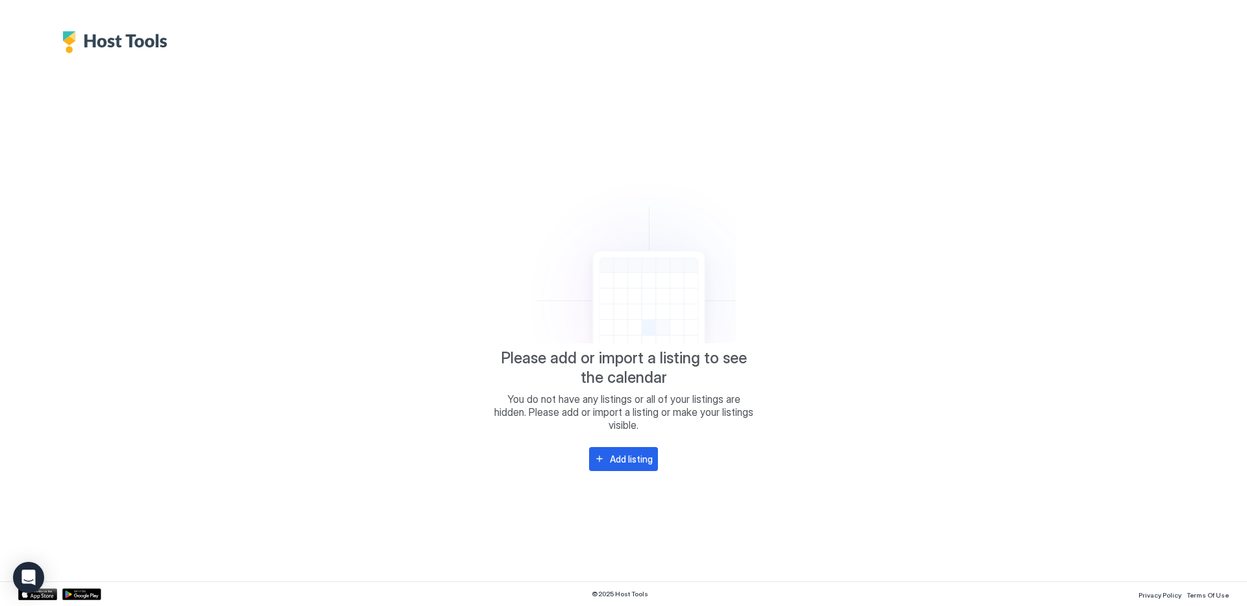
click at [640, 460] on div "Add listing" at bounding box center [631, 460] width 43 height 14
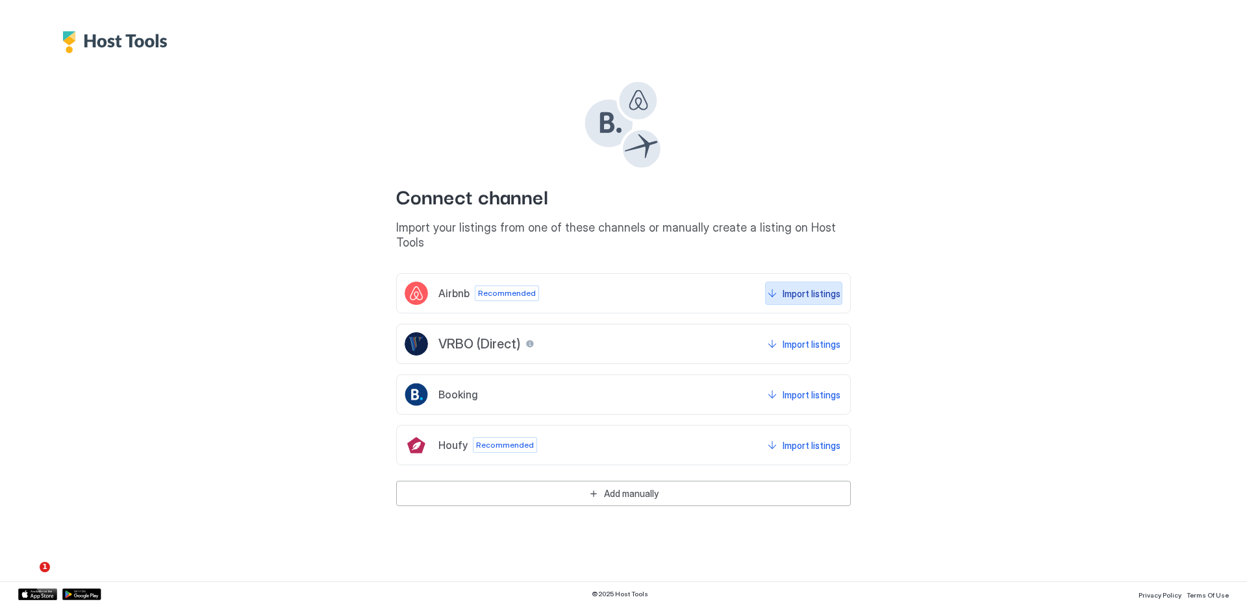
click at [814, 287] on div "Import listings" at bounding box center [811, 294] width 58 height 14
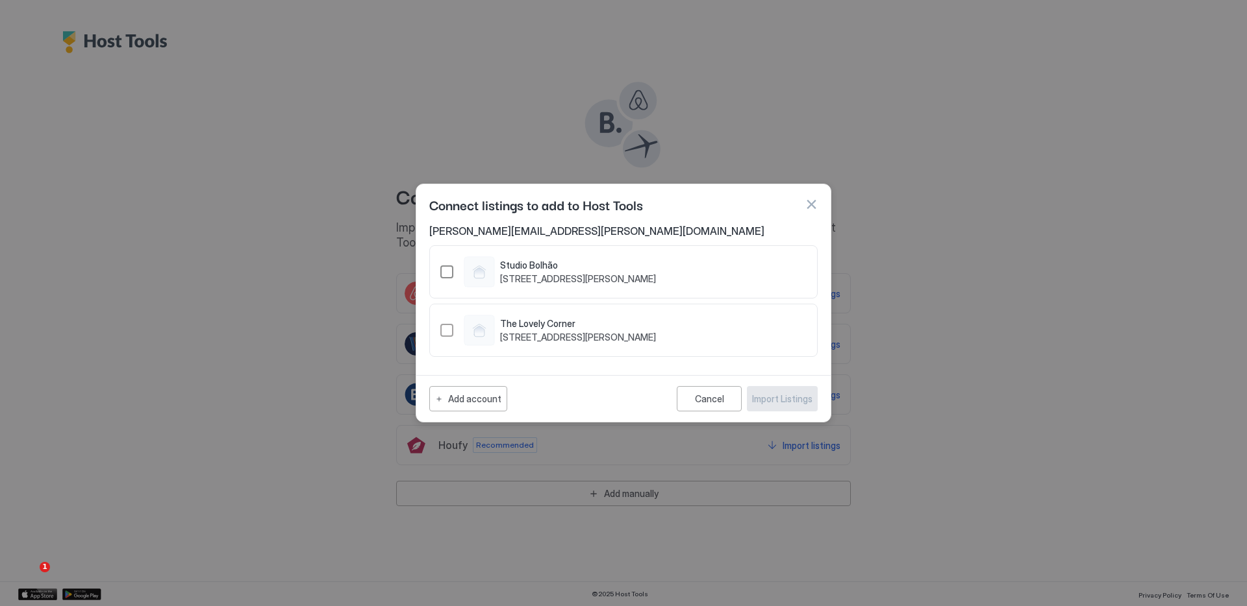
click at [656, 271] on div "Studio Bolhão [STREET_ADDRESS][PERSON_NAME]" at bounding box center [578, 272] width 156 height 25
click at [607, 334] on span "[STREET_ADDRESS][PERSON_NAME]" at bounding box center [578, 338] width 156 height 12
click at [775, 399] on div "Import Listings" at bounding box center [782, 399] width 60 height 14
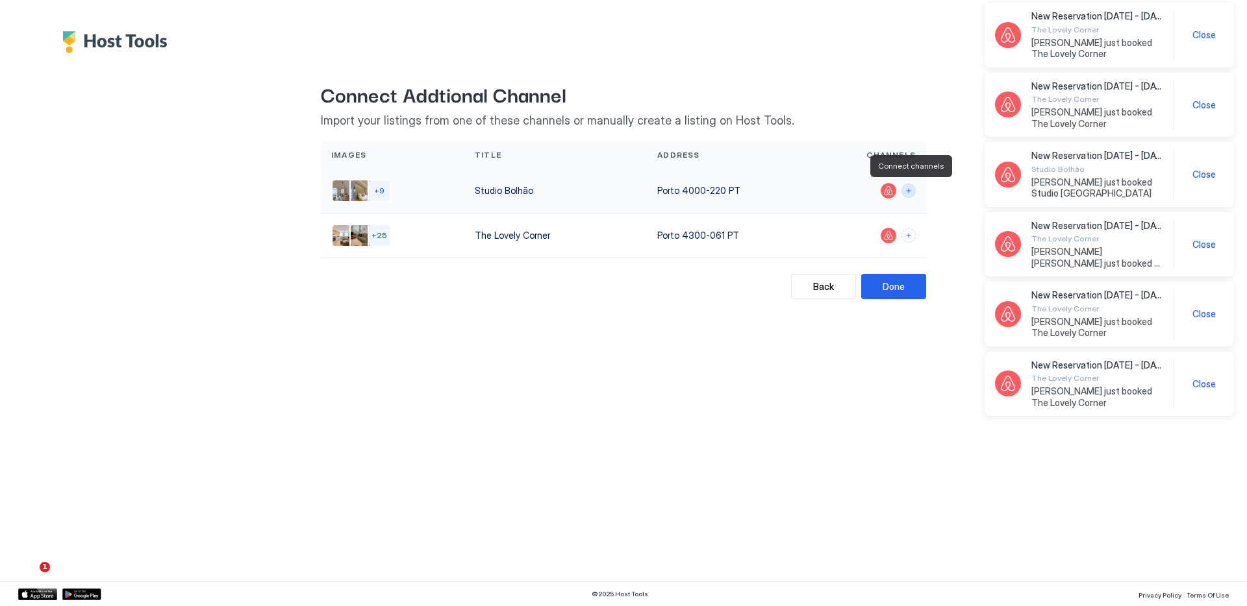
click at [908, 193] on button "Connect channels" at bounding box center [908, 191] width 14 height 14
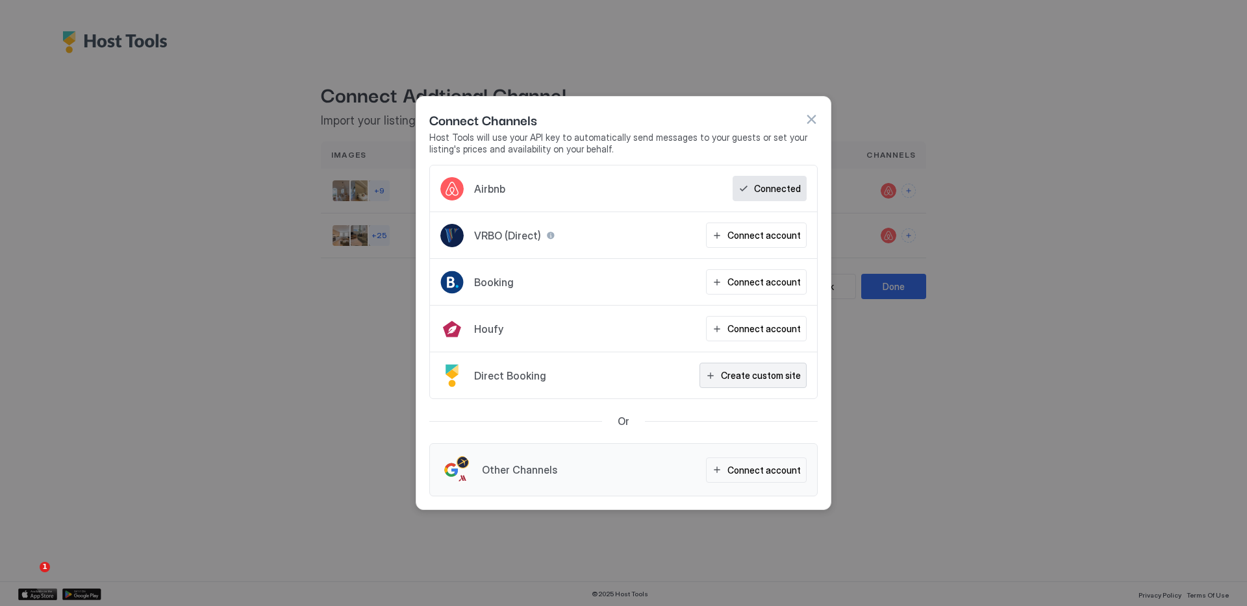
click at [779, 371] on div "Create custom site" at bounding box center [761, 376] width 80 height 14
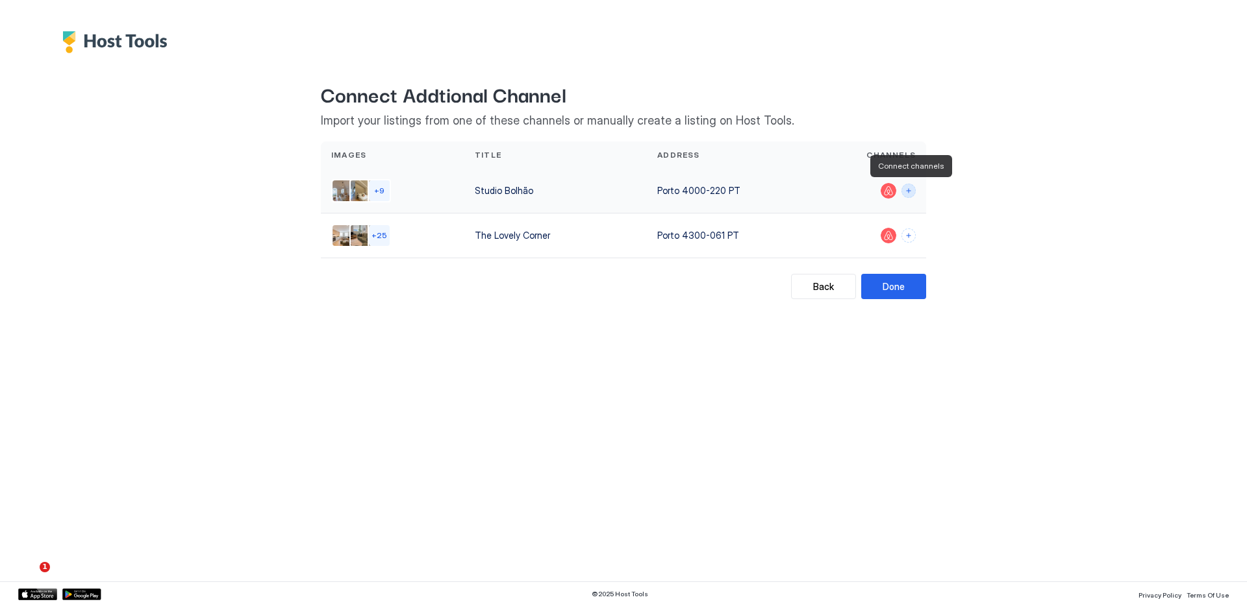
click at [910, 190] on button "Connect channels" at bounding box center [908, 191] width 14 height 14
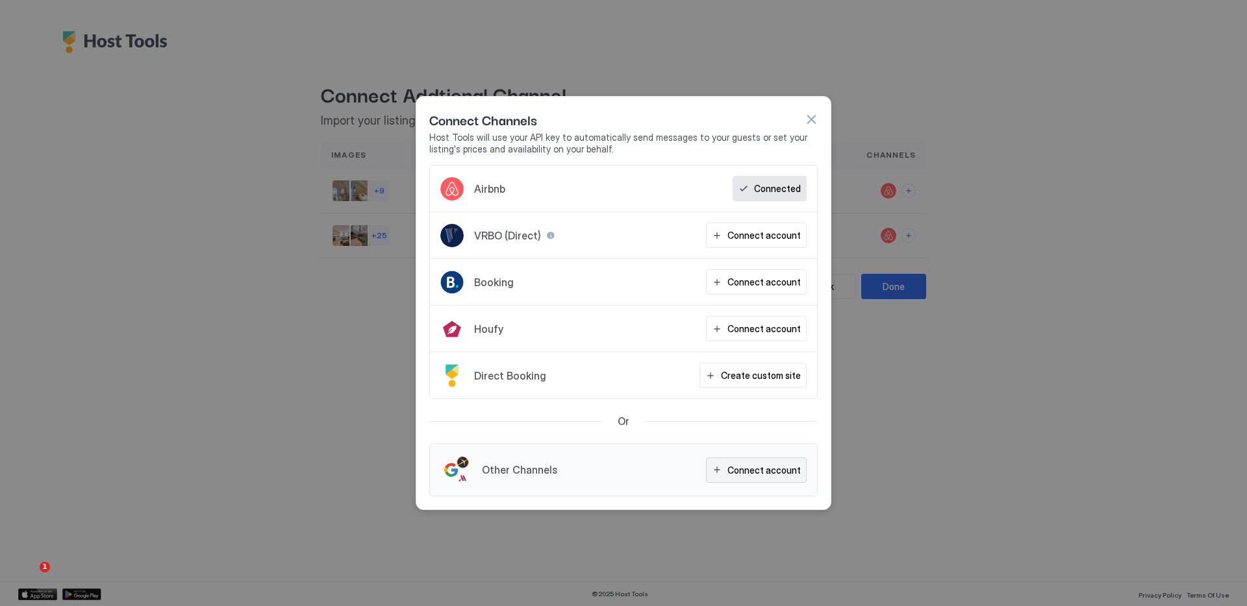
click at [737, 466] on div "Connect account" at bounding box center [763, 471] width 73 height 14
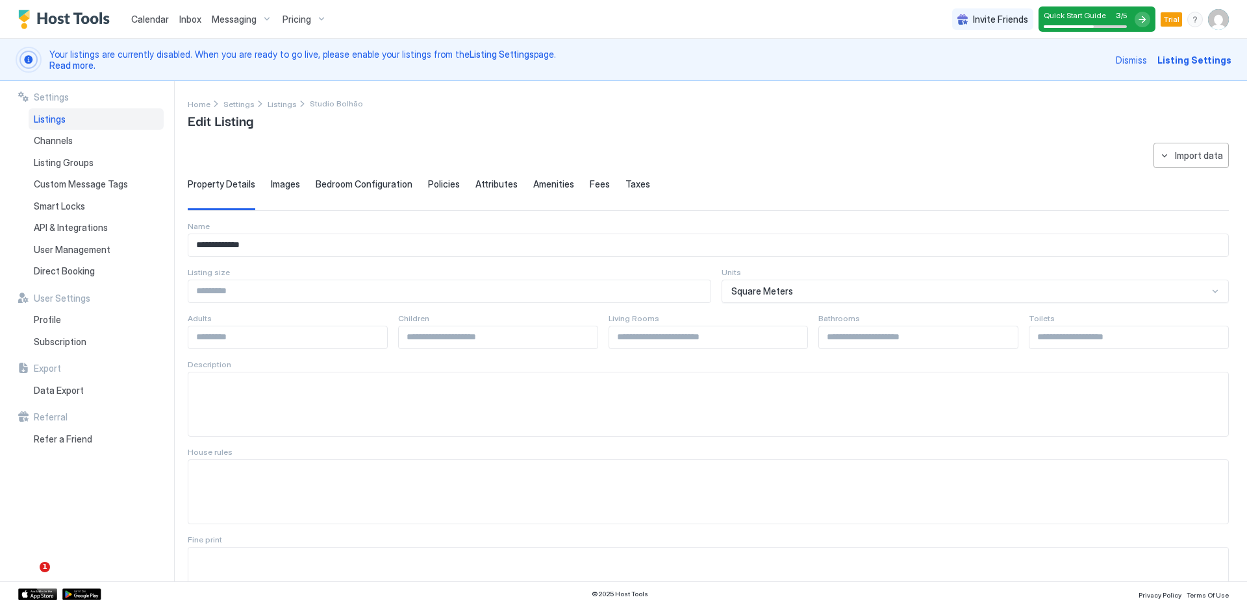
click at [1177, 22] on span "Trial" at bounding box center [1171, 20] width 16 height 12
click at [1186, 62] on span "Listing Settings" at bounding box center [1194, 60] width 74 height 14
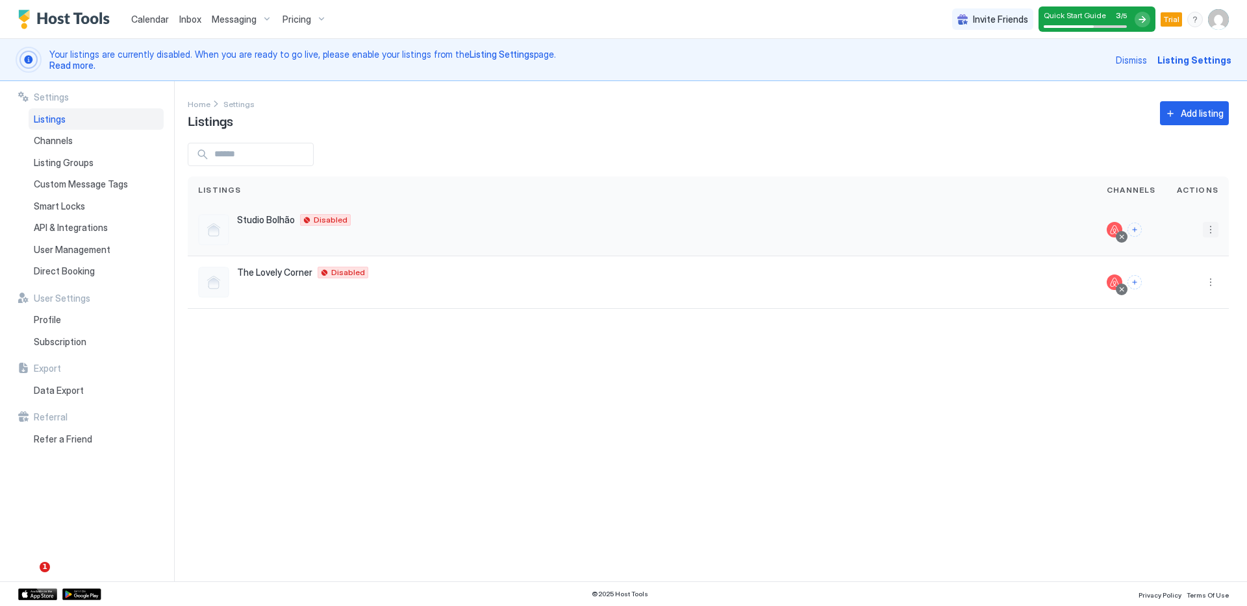
click at [1214, 234] on button "More options" at bounding box center [1210, 230] width 16 height 16
click at [1141, 249] on div "Listing Settings" at bounding box center [1134, 248] width 165 height 21
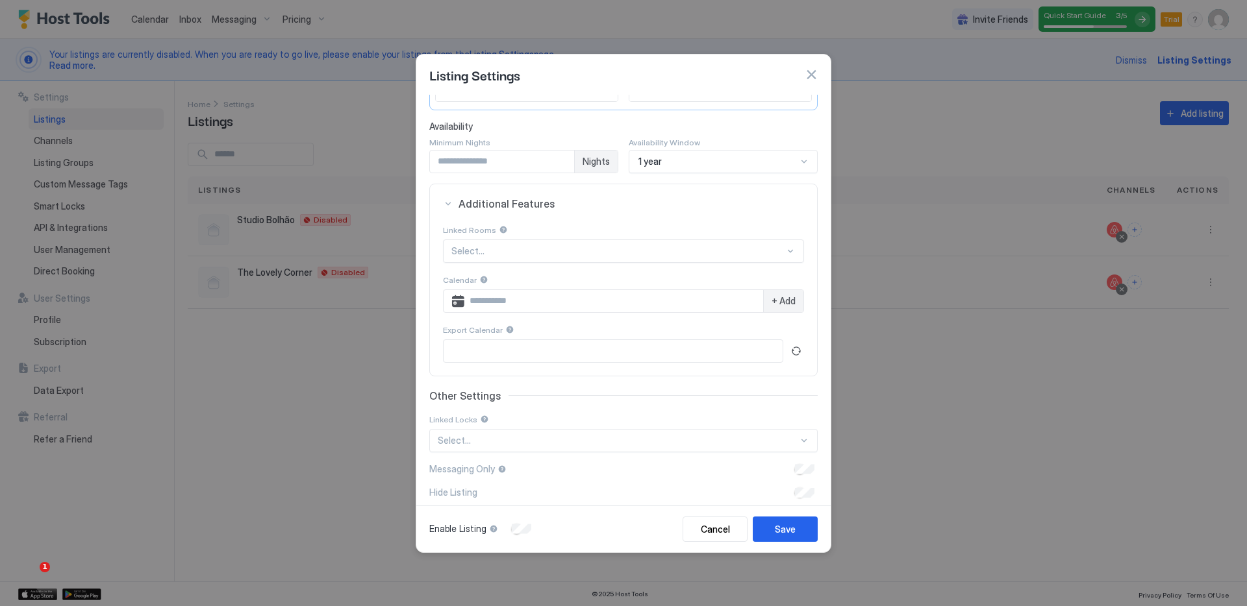
scroll to position [175, 0]
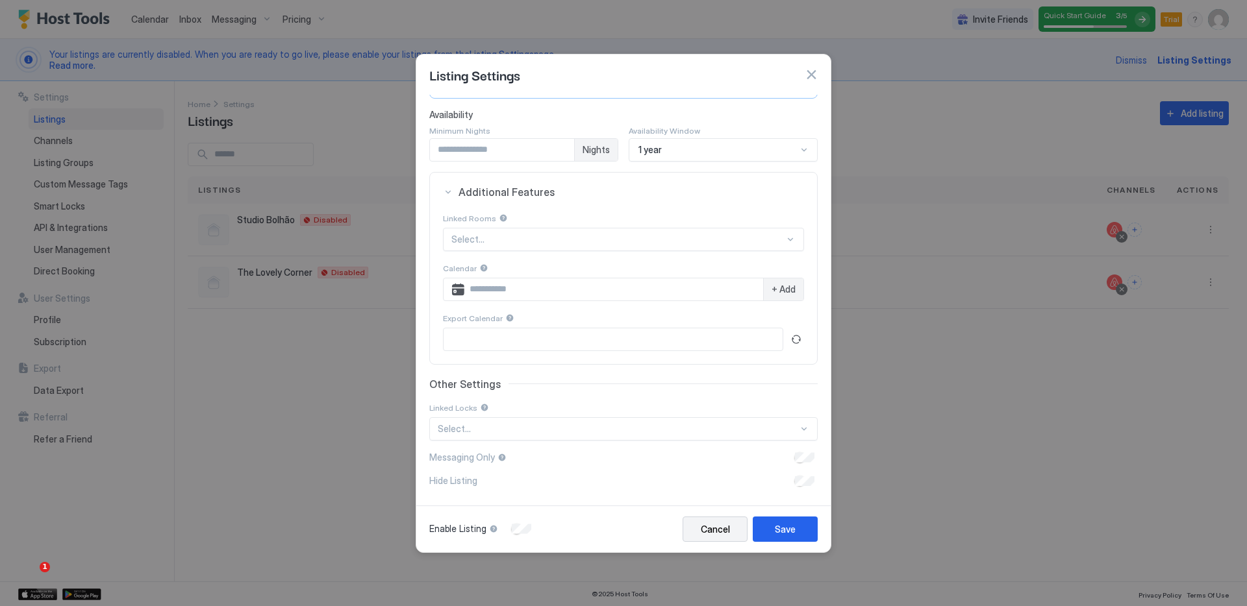
click at [720, 523] on div "Cancel" at bounding box center [715, 530] width 29 height 14
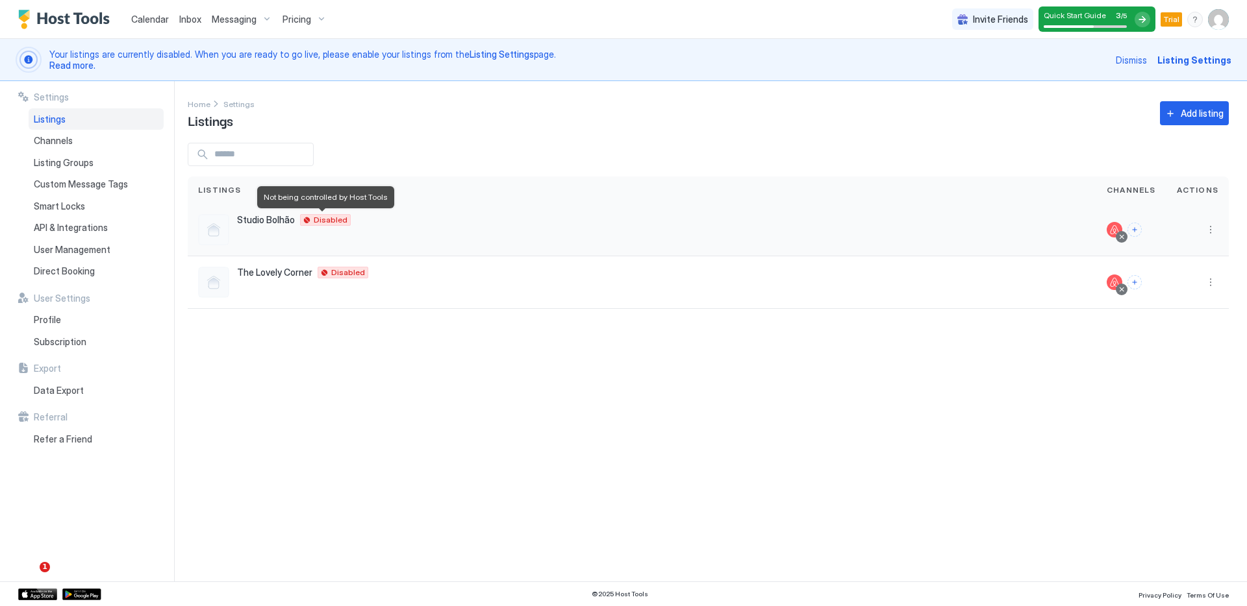
click at [314, 220] on span "Disabled" at bounding box center [331, 220] width 34 height 0
click at [216, 232] on div at bounding box center [213, 229] width 31 height 31
click at [269, 219] on span "Studio Bolhão" at bounding box center [266, 220] width 58 height 12
click at [319, 220] on span "Disabled" at bounding box center [331, 220] width 34 height 0
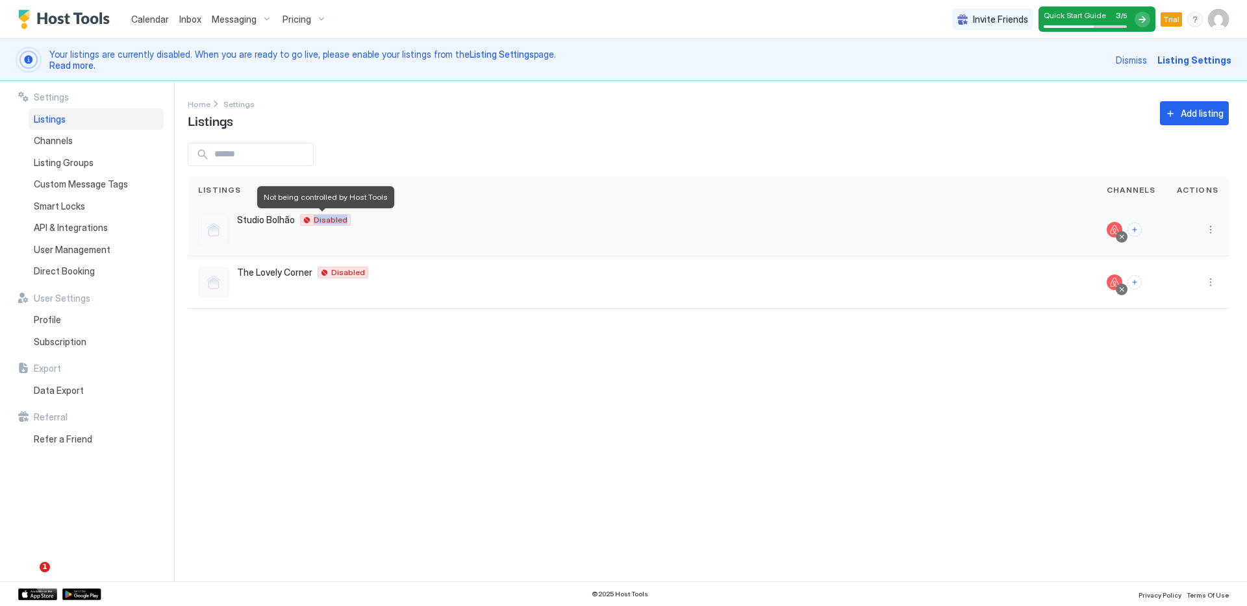
click at [319, 220] on span "Disabled" at bounding box center [331, 220] width 34 height 0
click at [1124, 236] on div at bounding box center [1121, 237] width 6 height 6
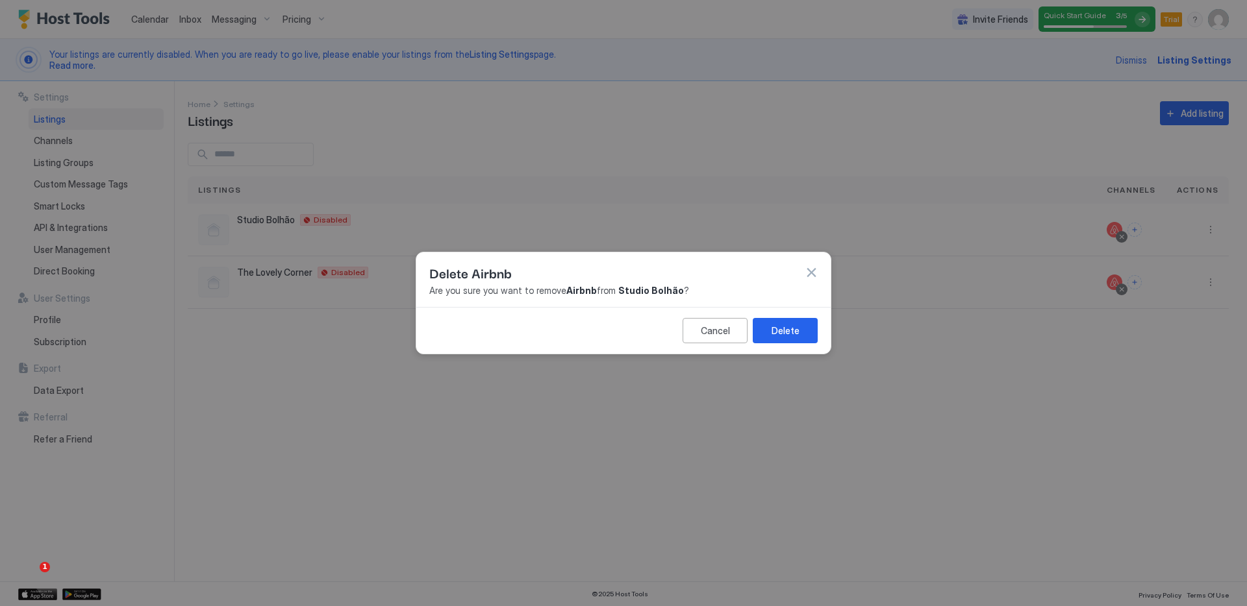
click at [817, 269] on div "Delete Airbnb Are you sure you want to remove Airbnb from [GEOGRAPHIC_DATA] ?" at bounding box center [623, 280] width 414 height 55
click at [807, 271] on button "button" at bounding box center [810, 272] width 13 height 13
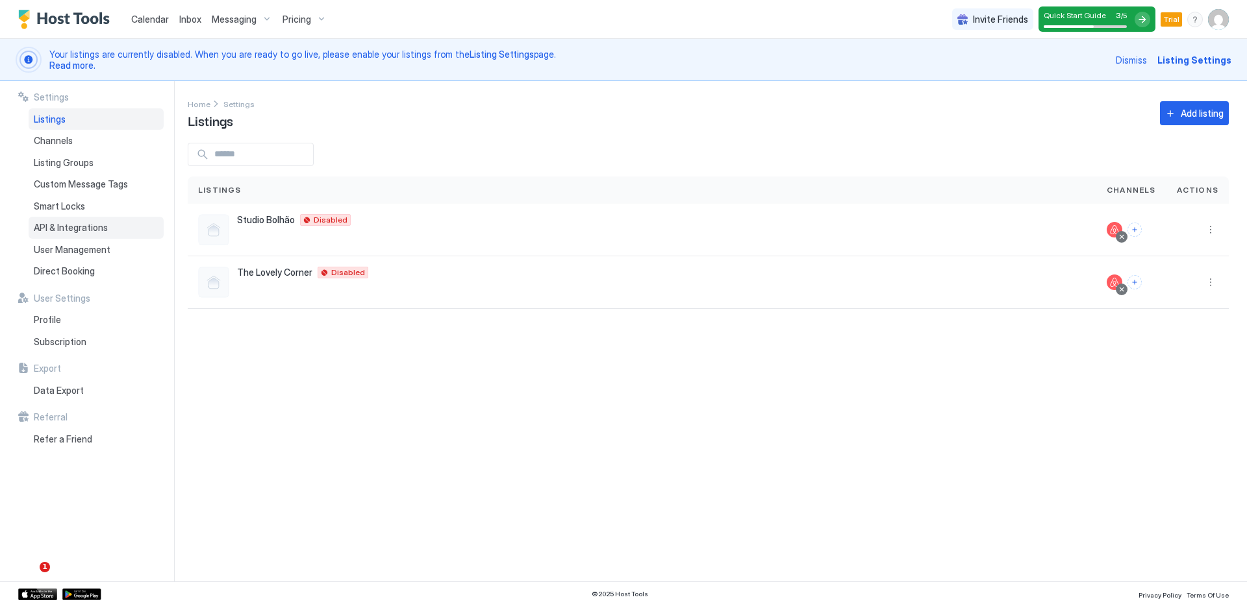
click at [79, 225] on span "API & Integrations" at bounding box center [71, 228] width 74 height 12
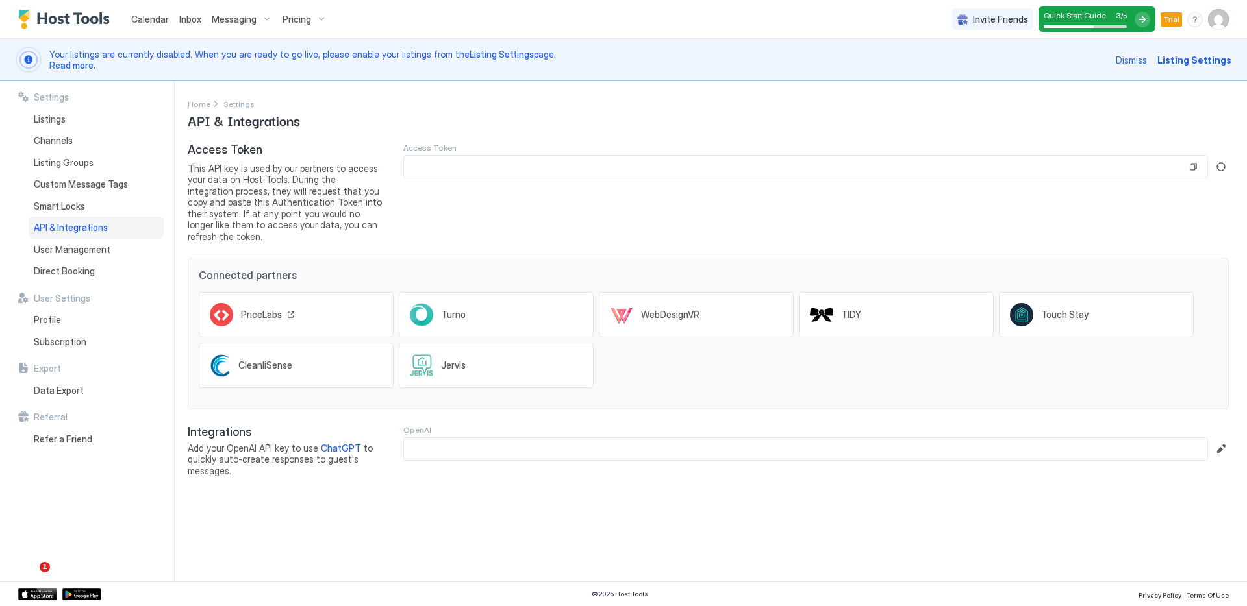
click at [318, 303] on div "PriceLabs" at bounding box center [296, 314] width 195 height 45
click at [52, 208] on span "Smart Locks" at bounding box center [59, 207] width 51 height 12
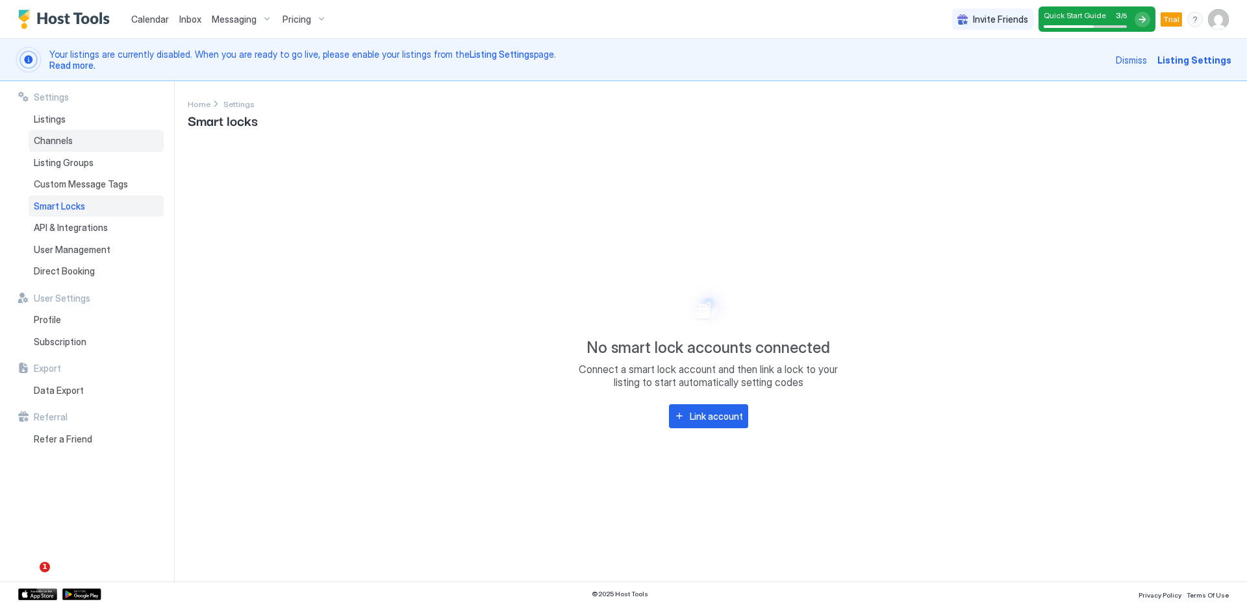
click at [68, 138] on span "Channels" at bounding box center [53, 141] width 39 height 12
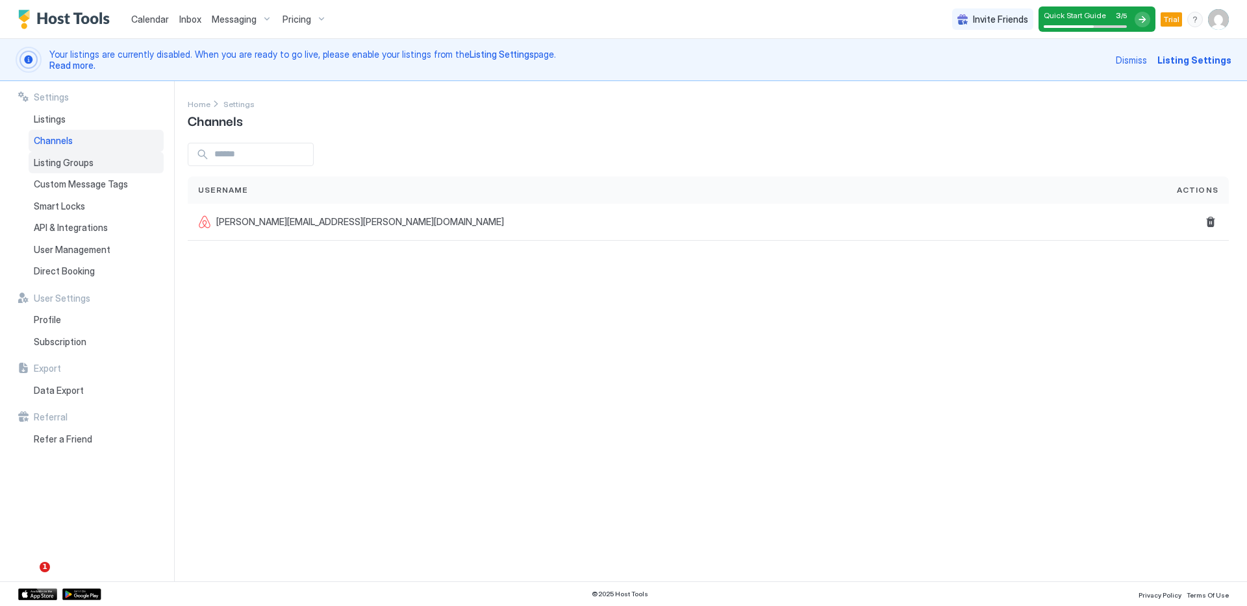
click at [92, 166] on span "Listing Groups" at bounding box center [64, 163] width 60 height 12
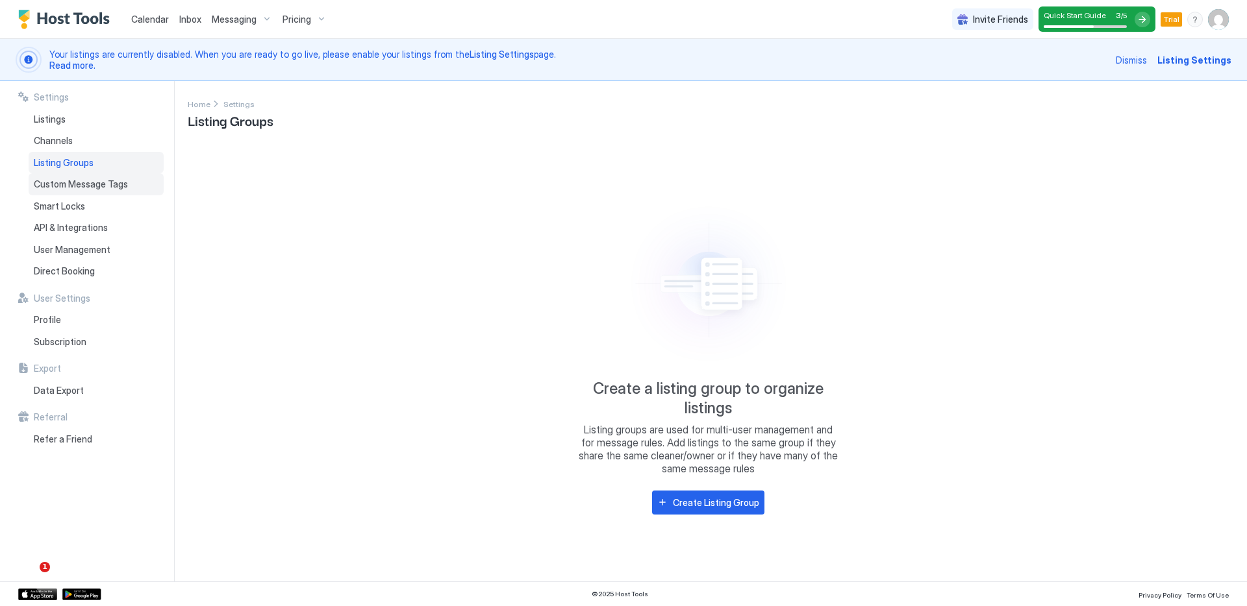
click at [104, 190] on div "Custom Message Tags" at bounding box center [96, 184] width 135 height 22
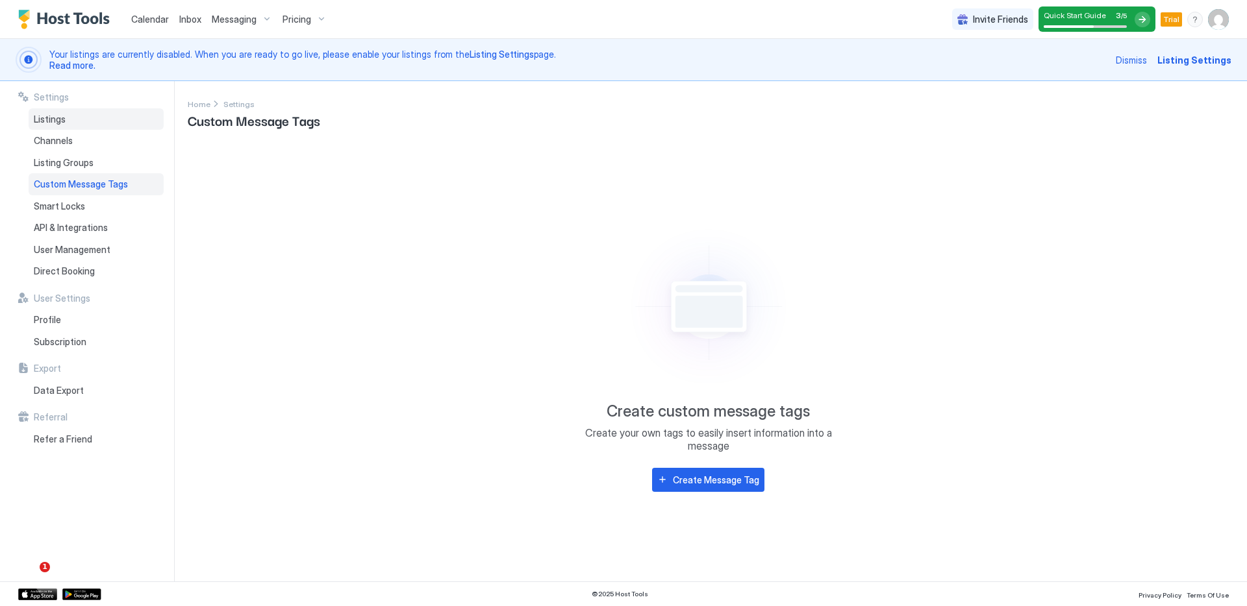
click at [95, 112] on div "Listings" at bounding box center [96, 119] width 135 height 22
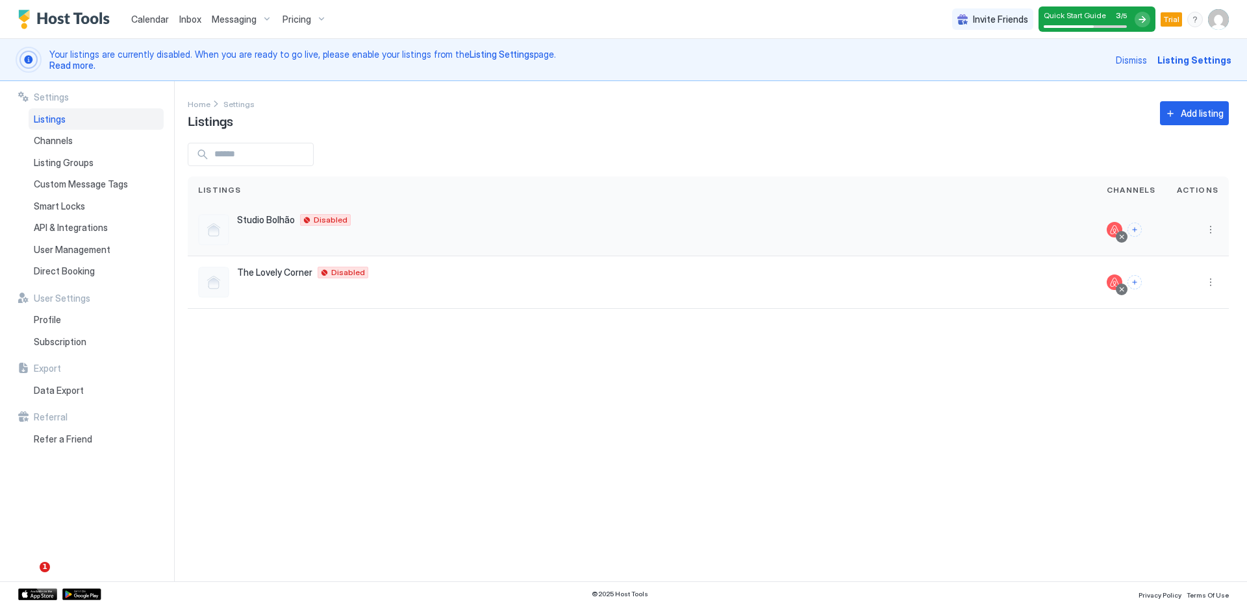
click at [265, 220] on span "Studio Bolhão" at bounding box center [266, 220] width 58 height 12
click at [341, 220] on span "Disabled" at bounding box center [331, 220] width 34 height 0
click at [239, 219] on span "Studio Bolhão" at bounding box center [266, 220] width 58 height 12
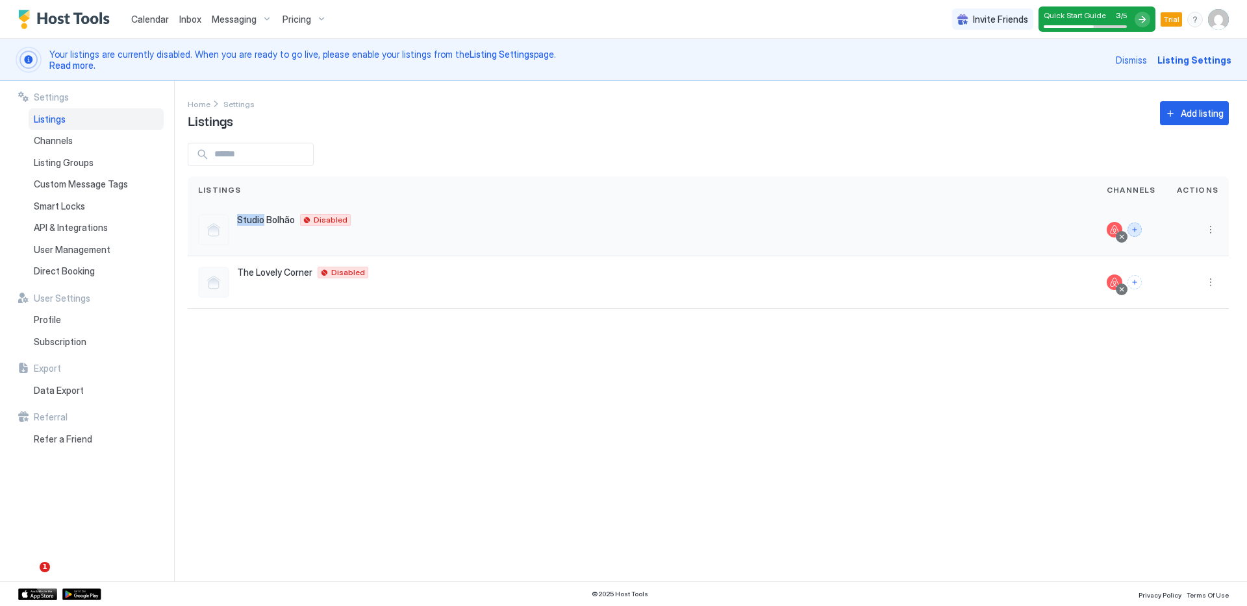
click at [1140, 234] on button "Connect channels" at bounding box center [1134, 230] width 14 height 14
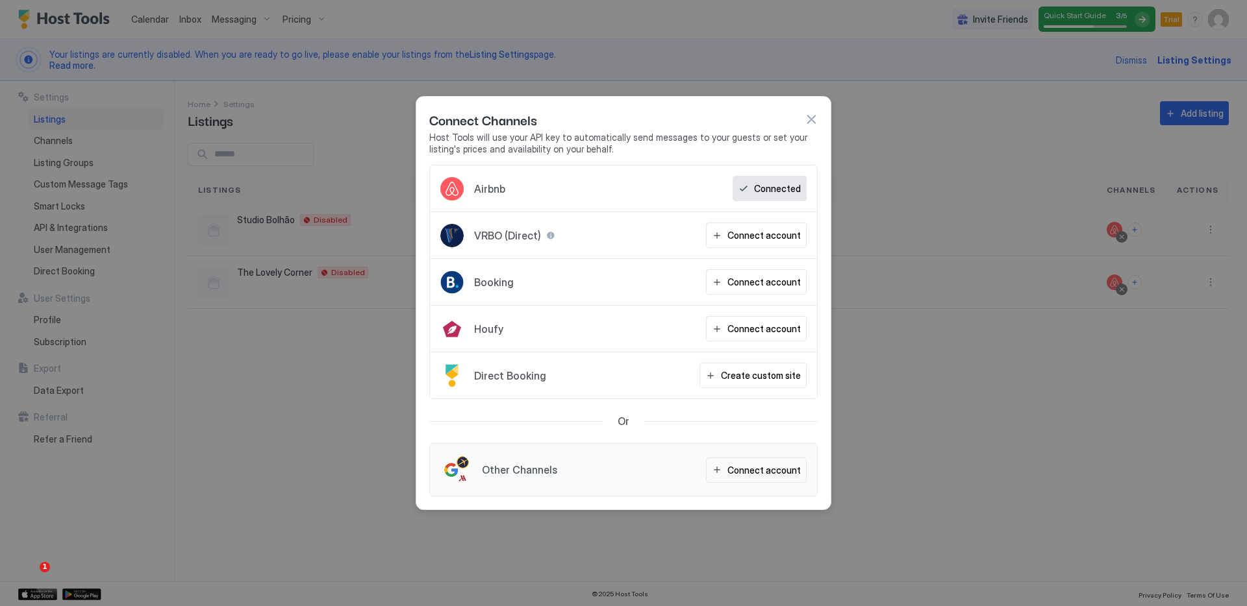
click at [771, 178] on div "Connected" at bounding box center [769, 188] width 74 height 25
click at [810, 121] on button "button" at bounding box center [810, 119] width 13 height 13
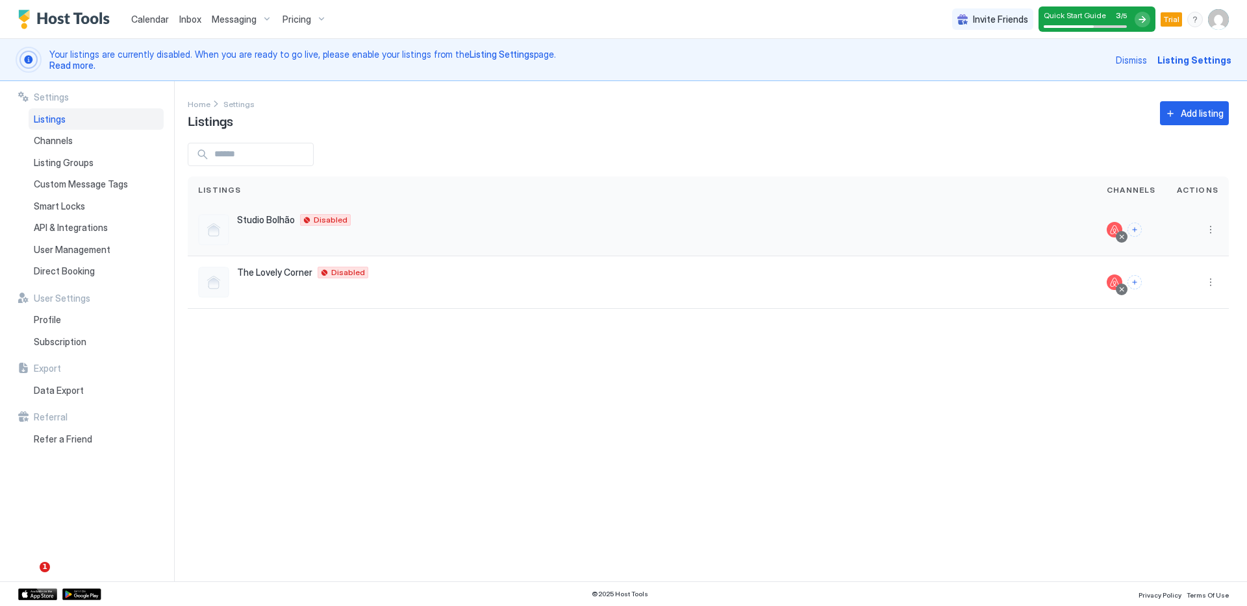
click at [1123, 238] on div at bounding box center [1121, 237] width 6 height 6
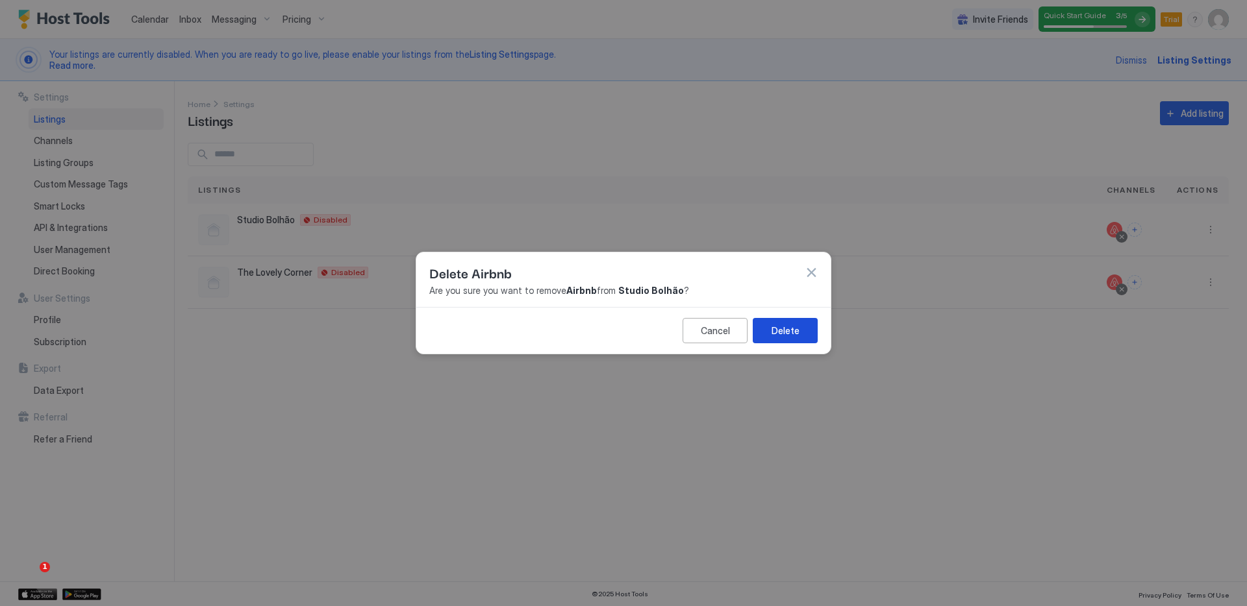
click at [784, 329] on div "Delete" at bounding box center [785, 331] width 28 height 14
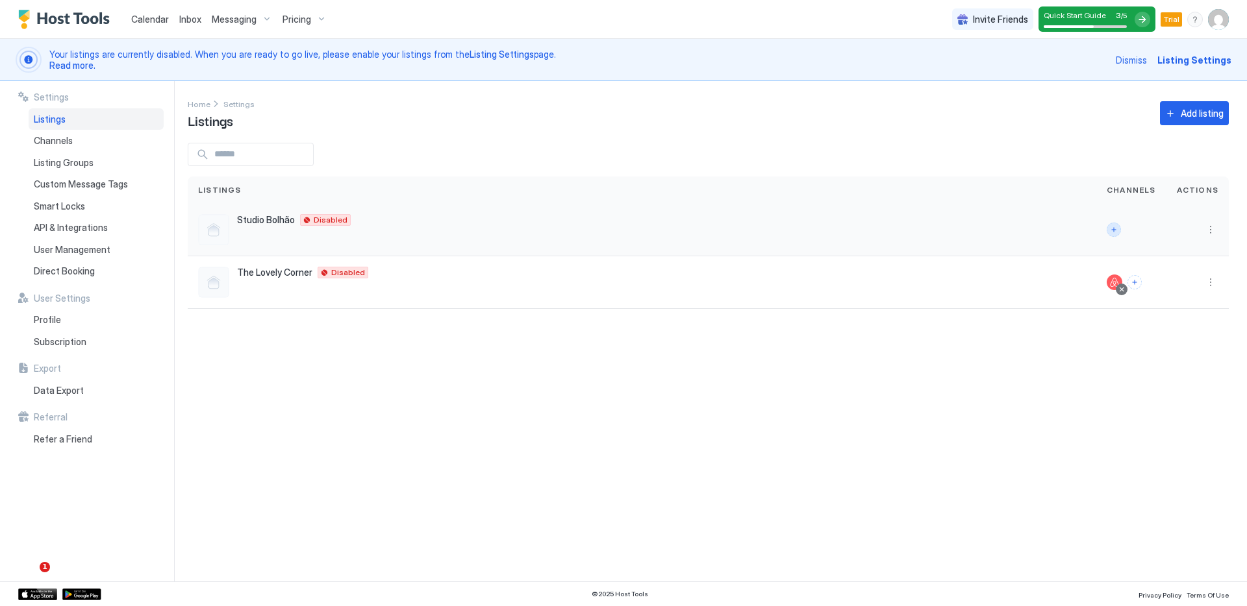
click at [1115, 227] on button "Connect channels" at bounding box center [1113, 230] width 14 height 14
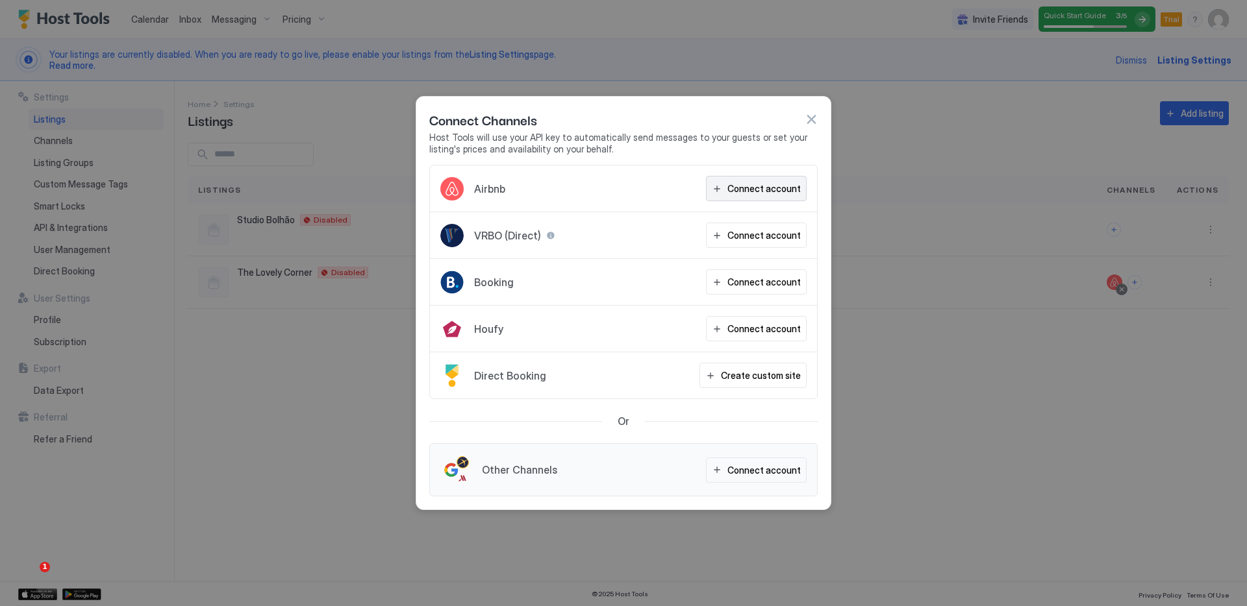
click at [784, 177] on button "Connect account" at bounding box center [756, 188] width 101 height 25
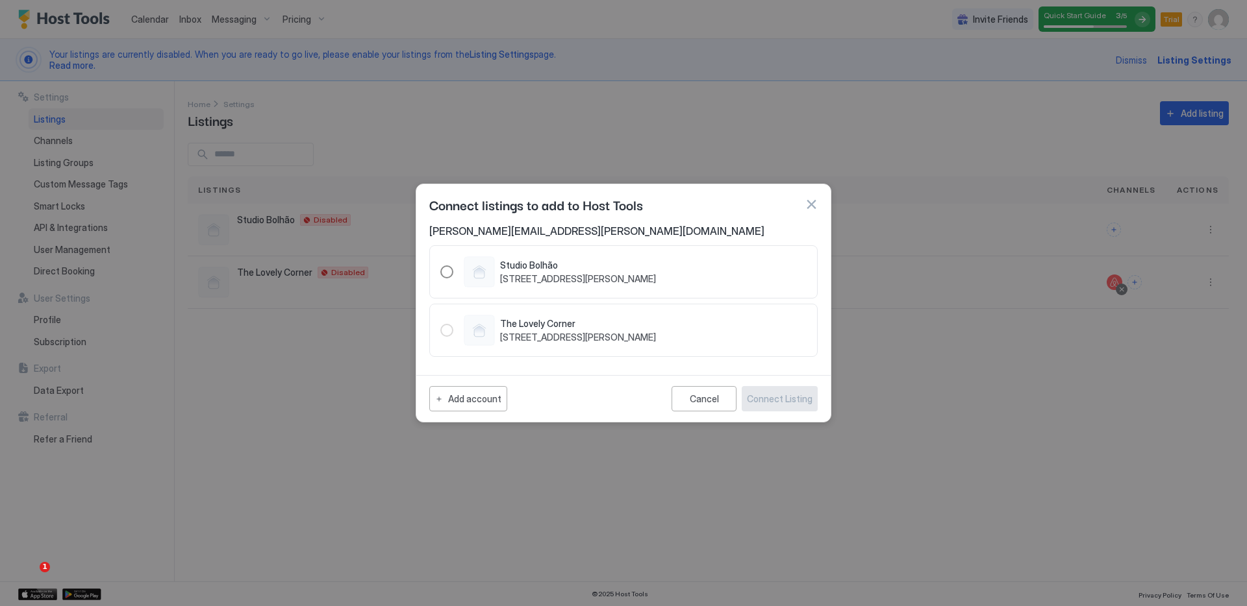
click at [656, 280] on span "[STREET_ADDRESS][PERSON_NAME]" at bounding box center [578, 279] width 156 height 12
click at [776, 399] on div "Connect Listing" at bounding box center [780, 399] width 66 height 14
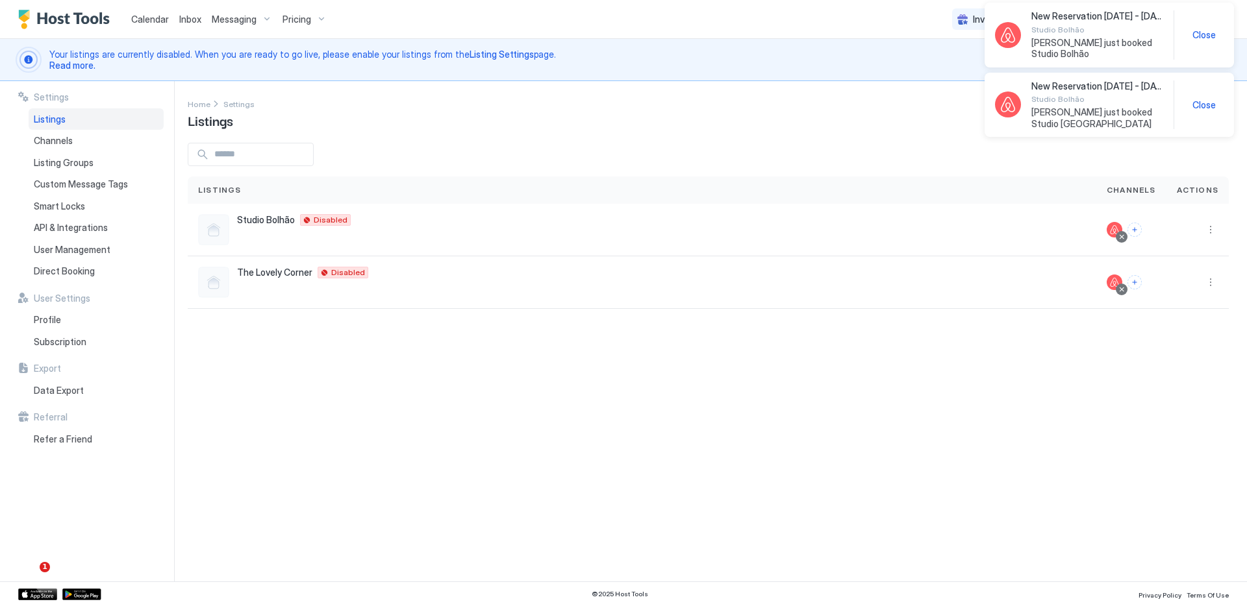
click at [995, 414] on div "Settings Home Settings Listings Add listing Listings Channels Actions Studio [G…" at bounding box center [717, 331] width 1059 height 501
click at [937, 106] on div "Home Settings Listings Add listing" at bounding box center [708, 113] width 1041 height 33
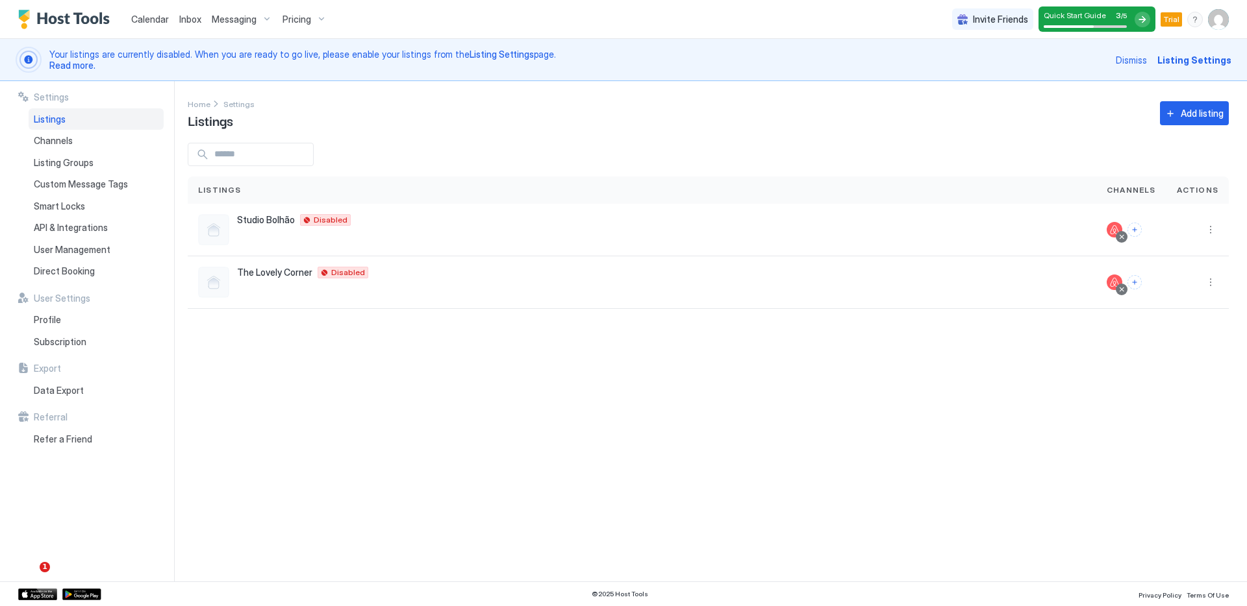
click at [186, 25] on link "Inbox" at bounding box center [190, 19] width 22 height 14
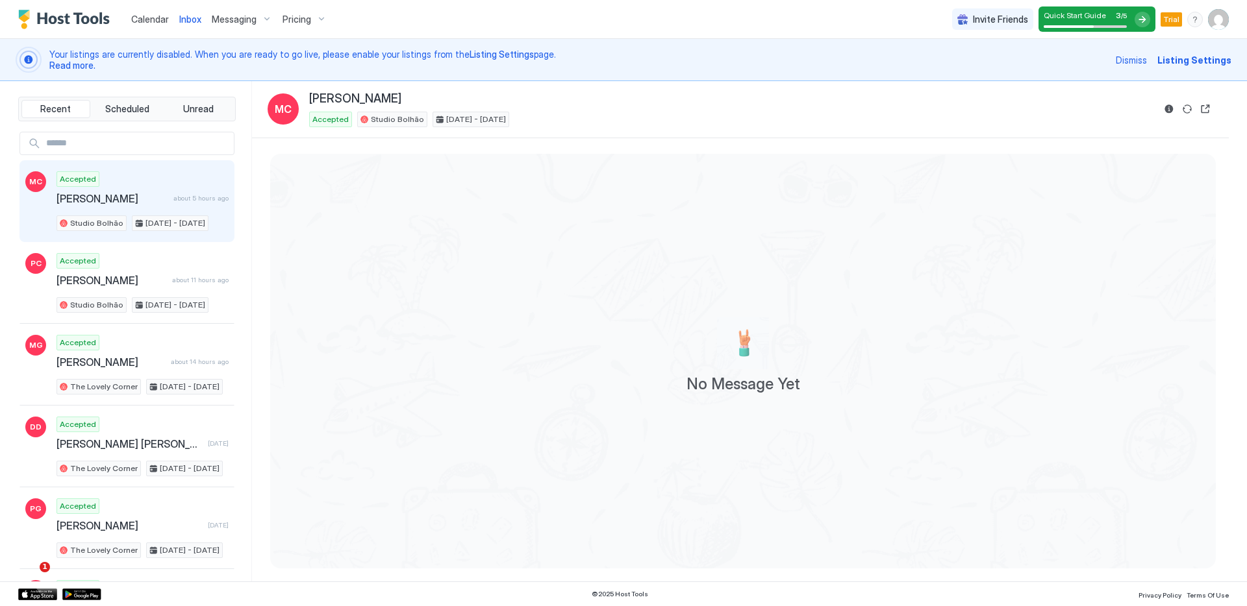
click at [159, 203] on span "[PERSON_NAME]" at bounding box center [112, 198] width 112 height 13
click at [131, 107] on span "Scheduled" at bounding box center [127, 109] width 44 height 12
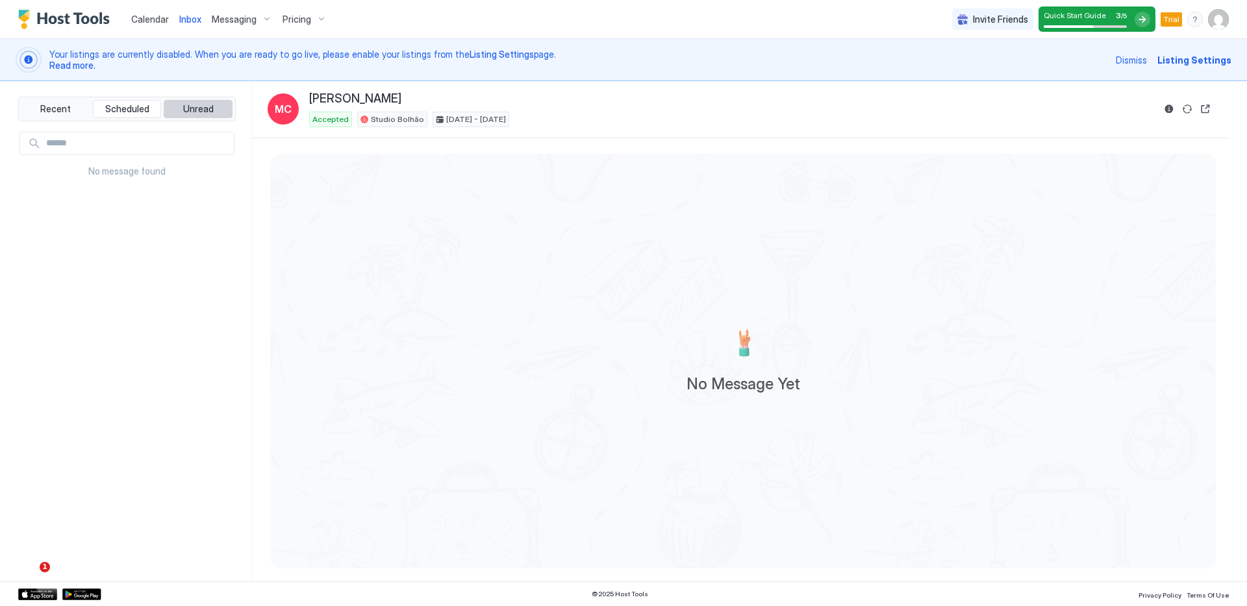
click at [213, 107] on button "Unread" at bounding box center [198, 109] width 69 height 18
click at [49, 106] on span "Recent" at bounding box center [55, 109] width 31 height 12
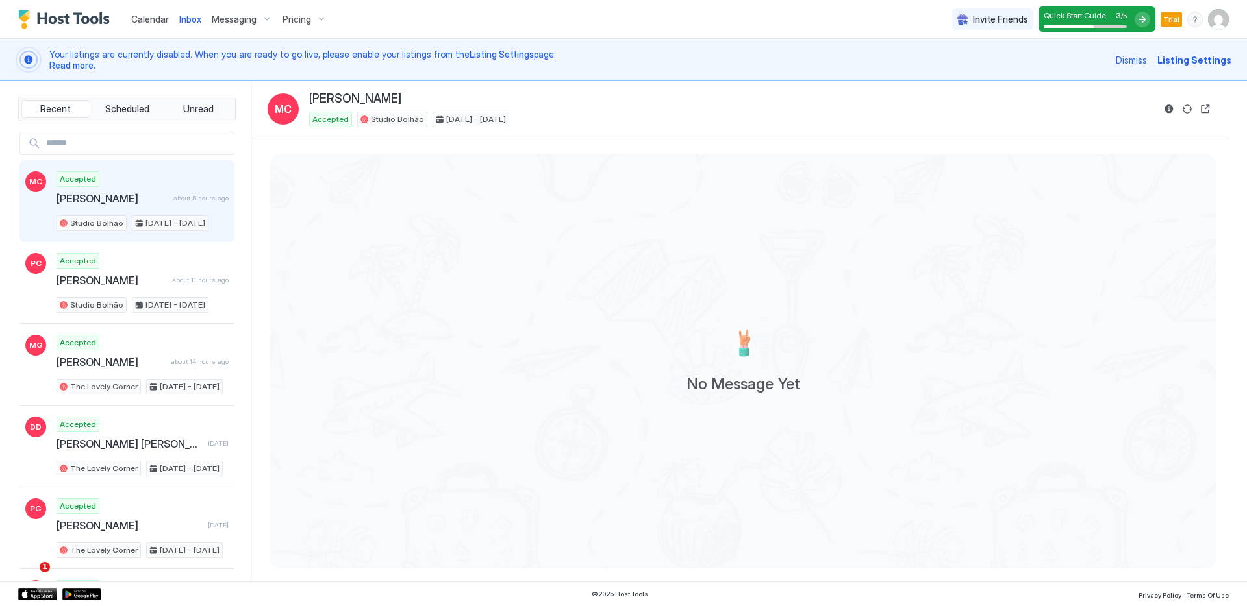
click at [160, 19] on span "Calendar" at bounding box center [150, 19] width 38 height 11
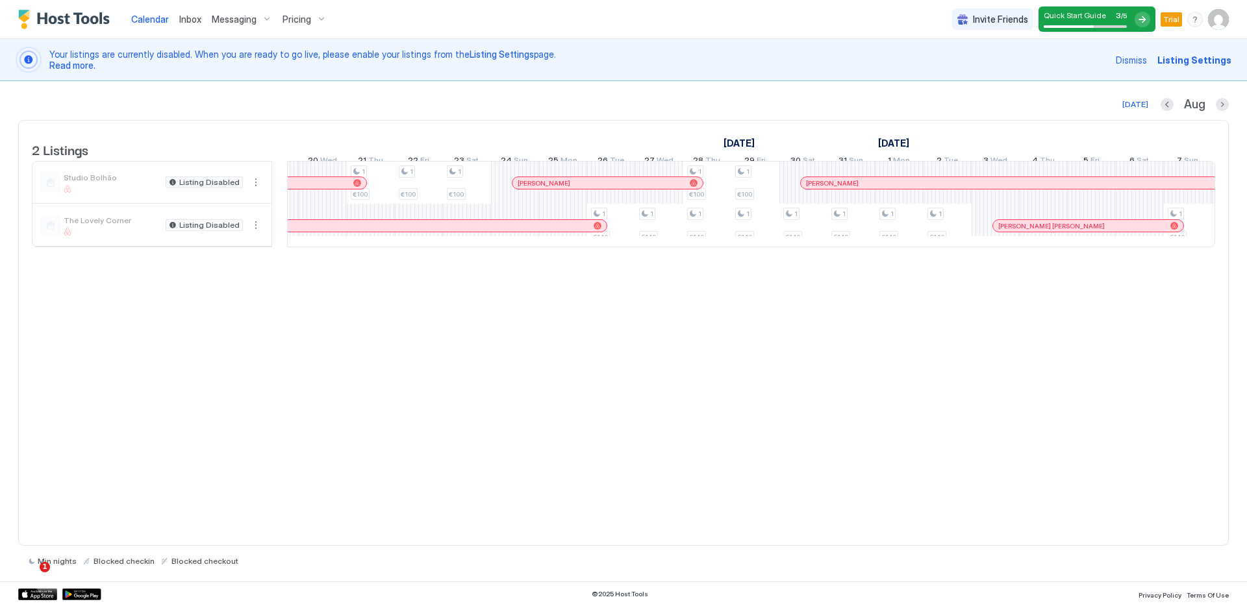
click at [66, 15] on img "Host Tools Logo" at bounding box center [66, 19] width 97 height 19
click at [503, 57] on span "Listing Settings" at bounding box center [501, 54] width 64 height 11
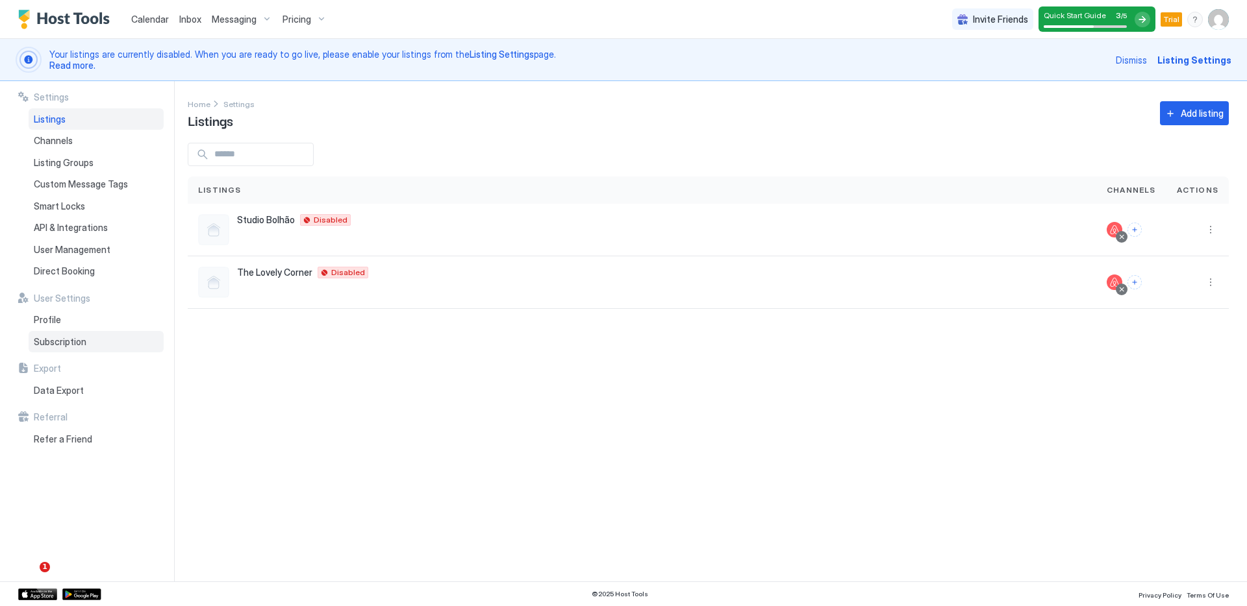
click at [52, 342] on span "Subscription" at bounding box center [60, 342] width 53 height 12
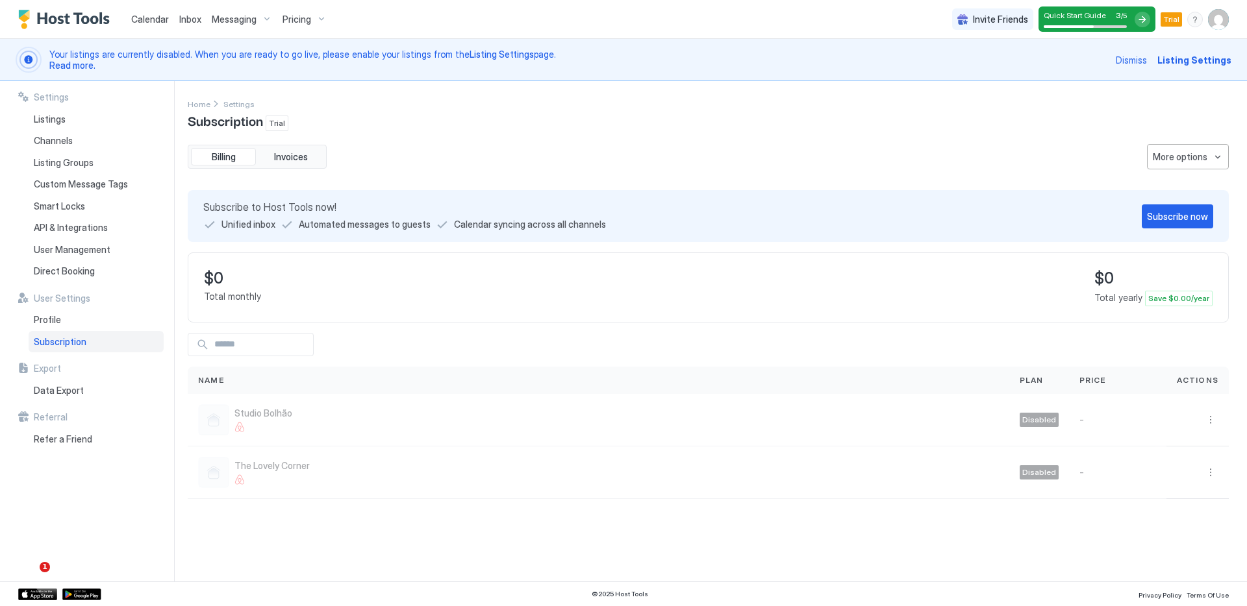
click at [287, 166] on div "Billing Invoices" at bounding box center [257, 157] width 139 height 25
click at [288, 154] on span "Invoices" at bounding box center [291, 157] width 34 height 12
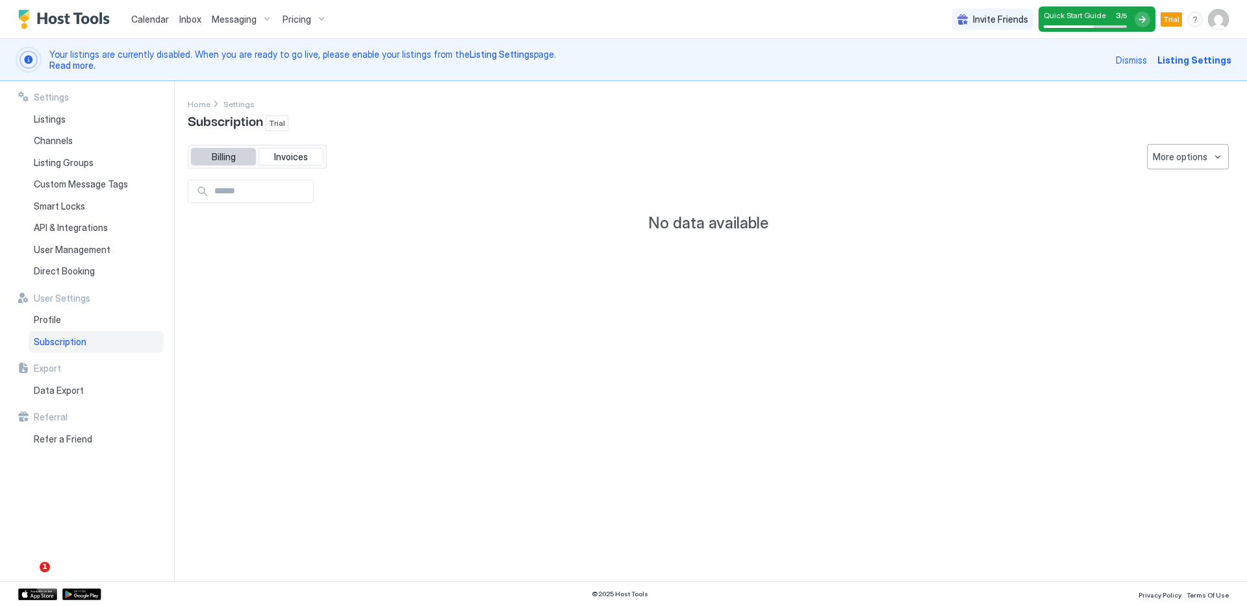
click at [234, 149] on button "Billing" at bounding box center [223, 157] width 65 height 18
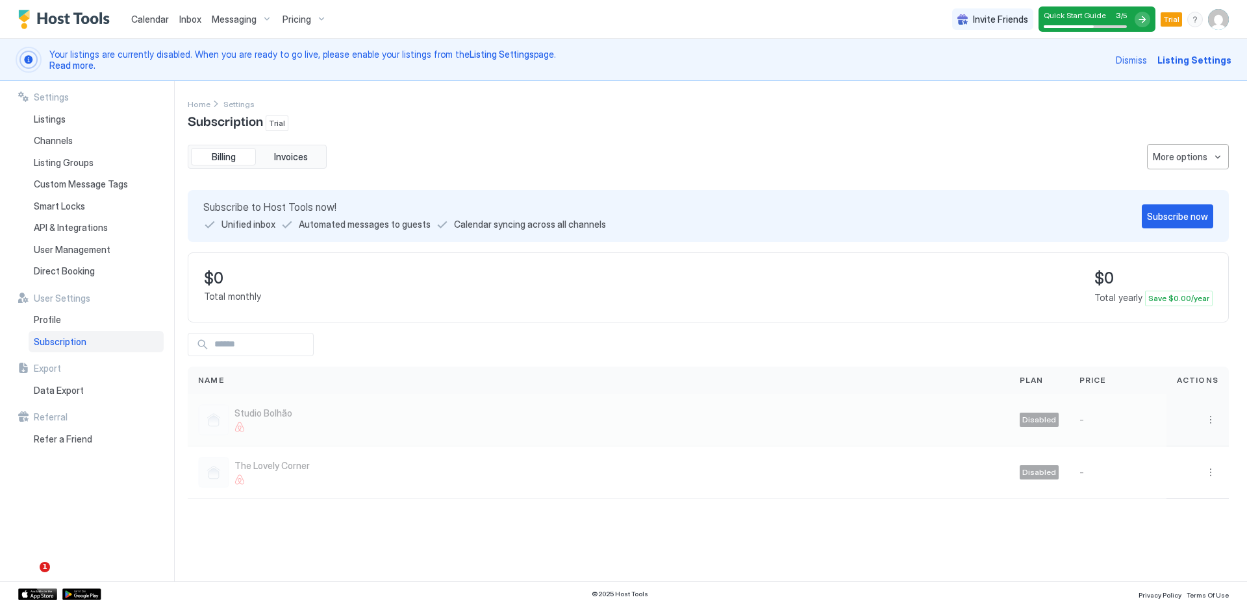
click at [833, 425] on div "Studio Bolhão" at bounding box center [598, 420] width 801 height 31
click at [1177, 214] on div "Subscribe now" at bounding box center [1177, 217] width 61 height 14
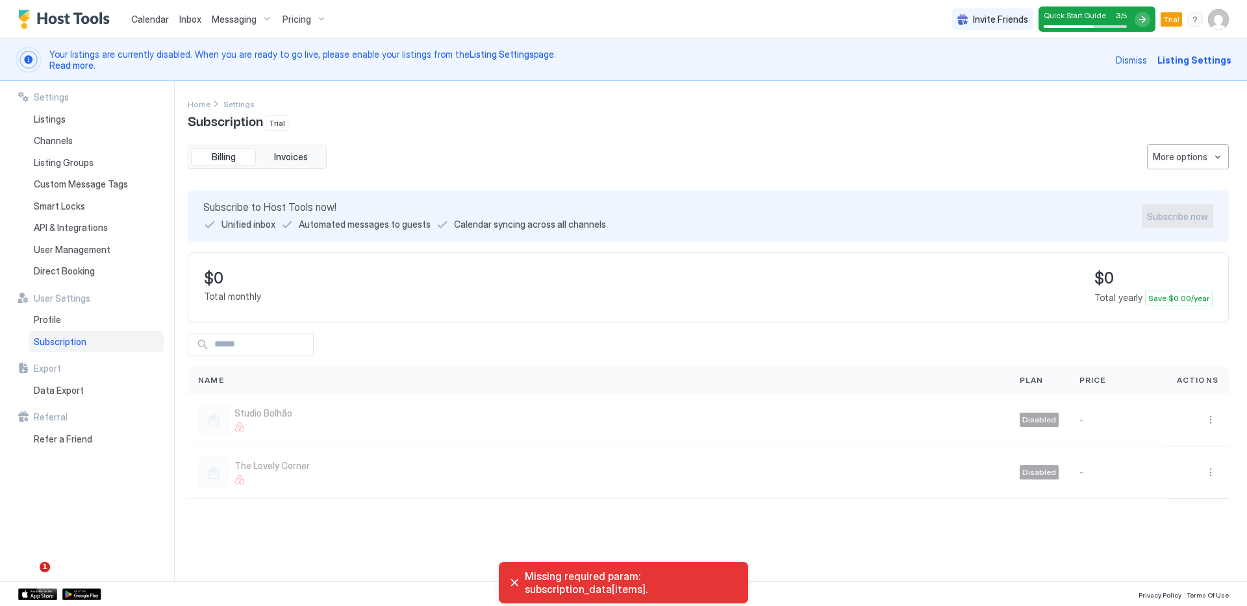
click at [799, 280] on div "$0 Total monthly $0 Total yearly Save $0.00/year" at bounding box center [708, 288] width 1041 height 70
click at [1173, 165] on button "More options" at bounding box center [1188, 156] width 82 height 25
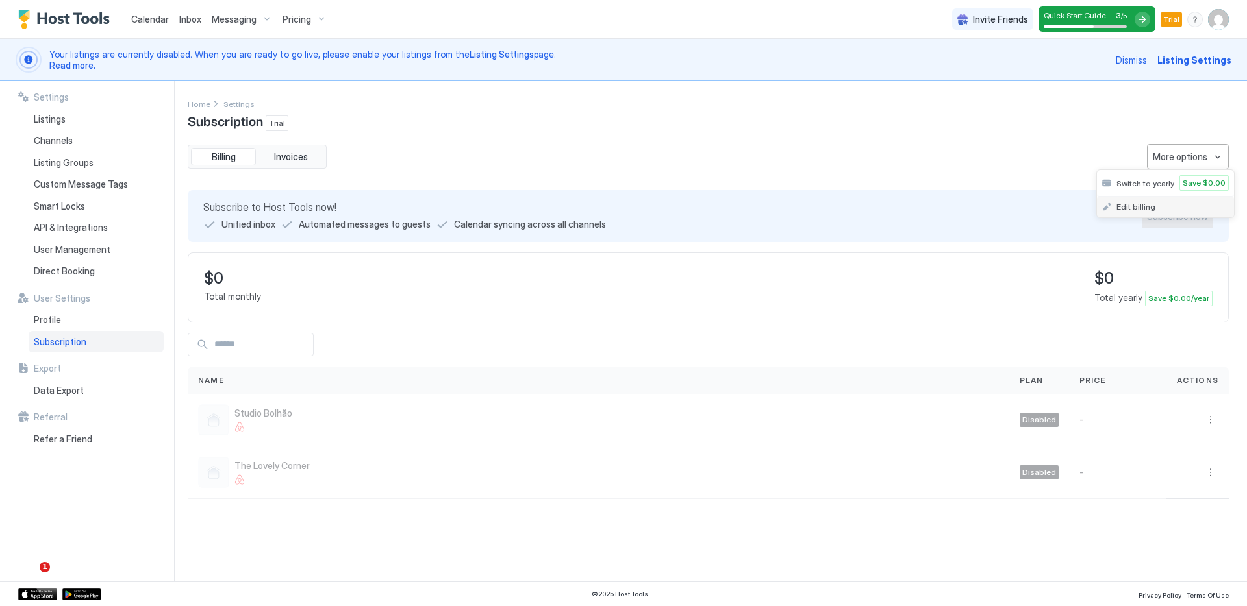
click at [1134, 210] on span "Edit billing" at bounding box center [1135, 207] width 39 height 10
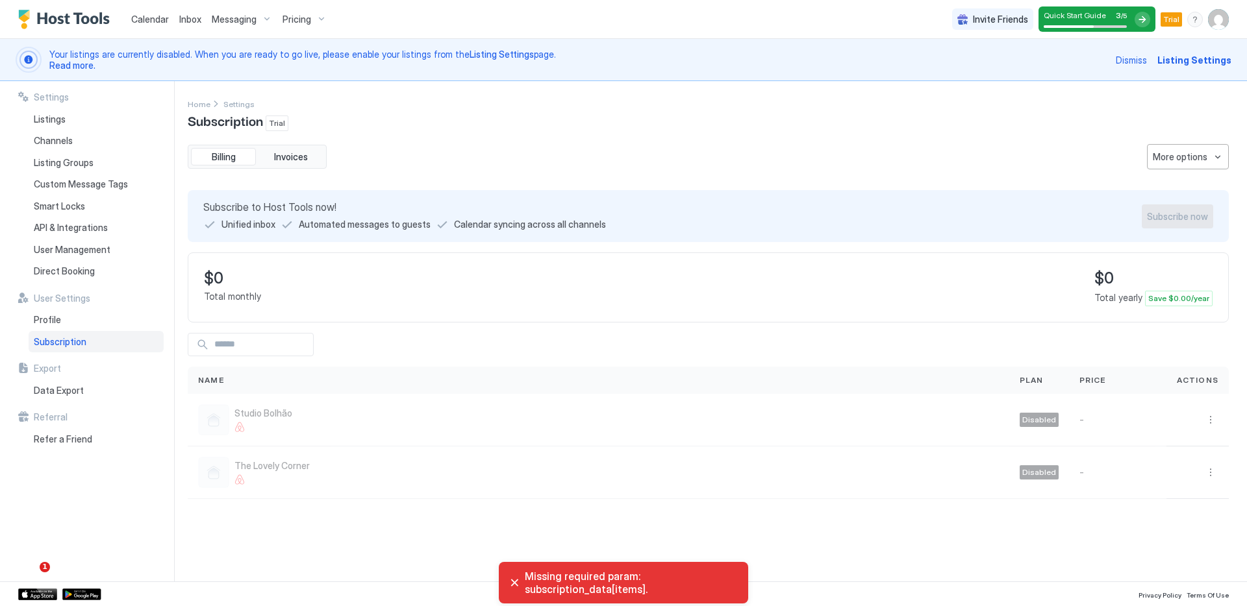
click at [857, 288] on div "$0 Total monthly $0 Total yearly Save $0.00/year" at bounding box center [708, 288] width 1041 height 70
click at [272, 123] on span "Trial" at bounding box center [277, 124] width 16 height 12
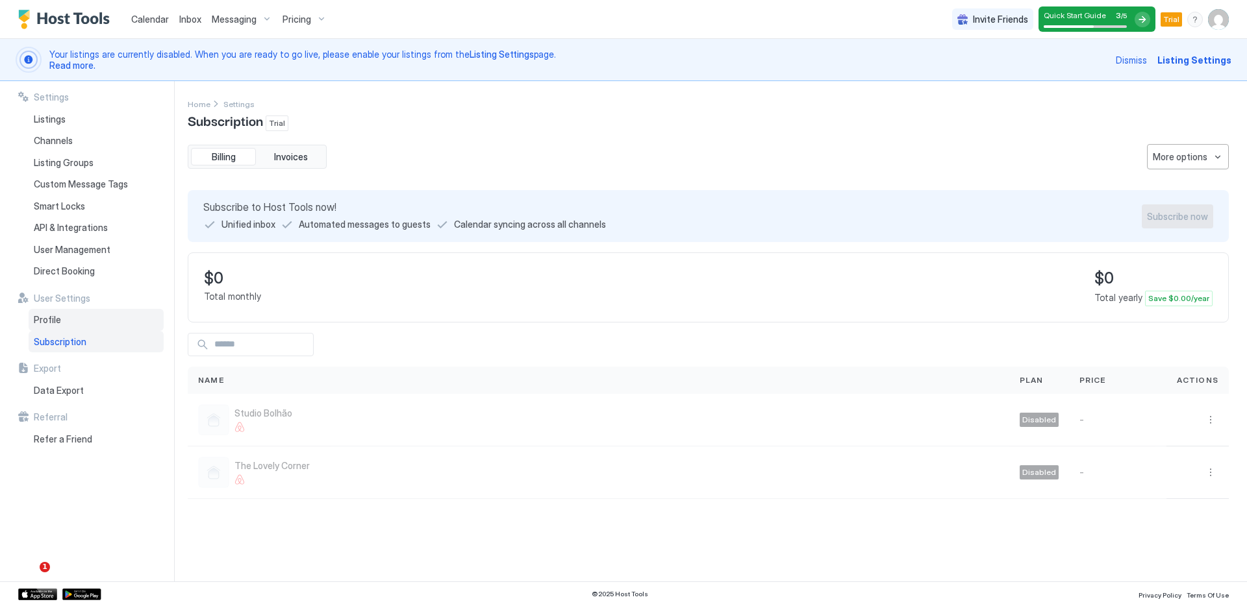
click at [69, 315] on div "Profile" at bounding box center [96, 320] width 135 height 22
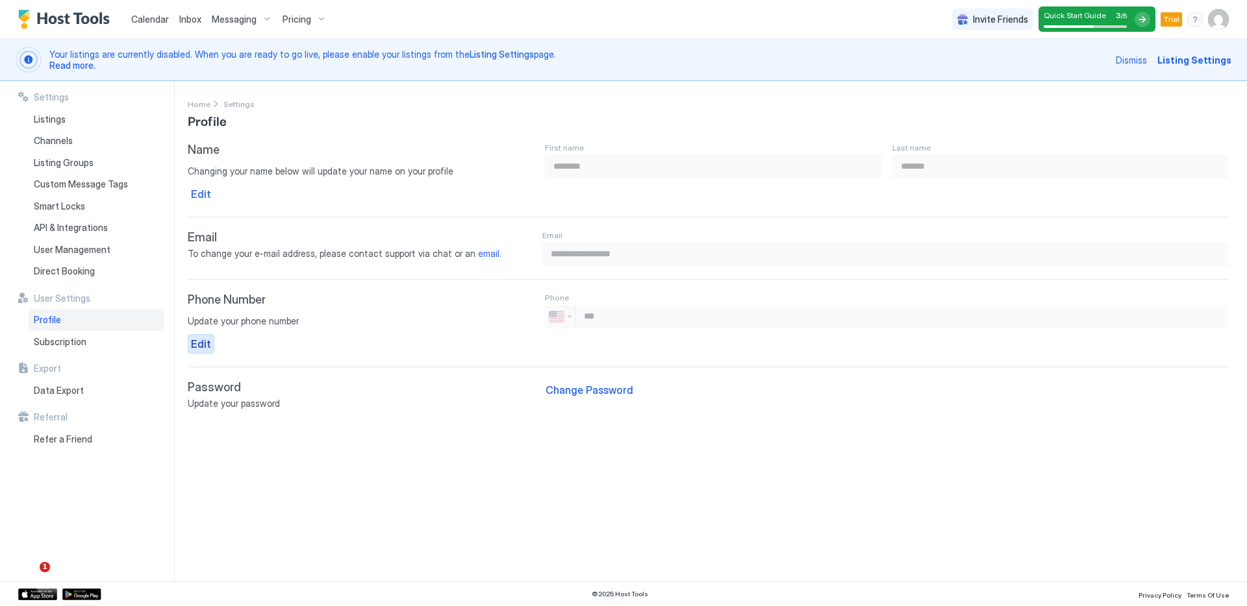
click at [201, 345] on div "Edit" at bounding box center [201, 344] width 20 height 16
click at [634, 314] on input "**" at bounding box center [902, 317] width 652 height 22
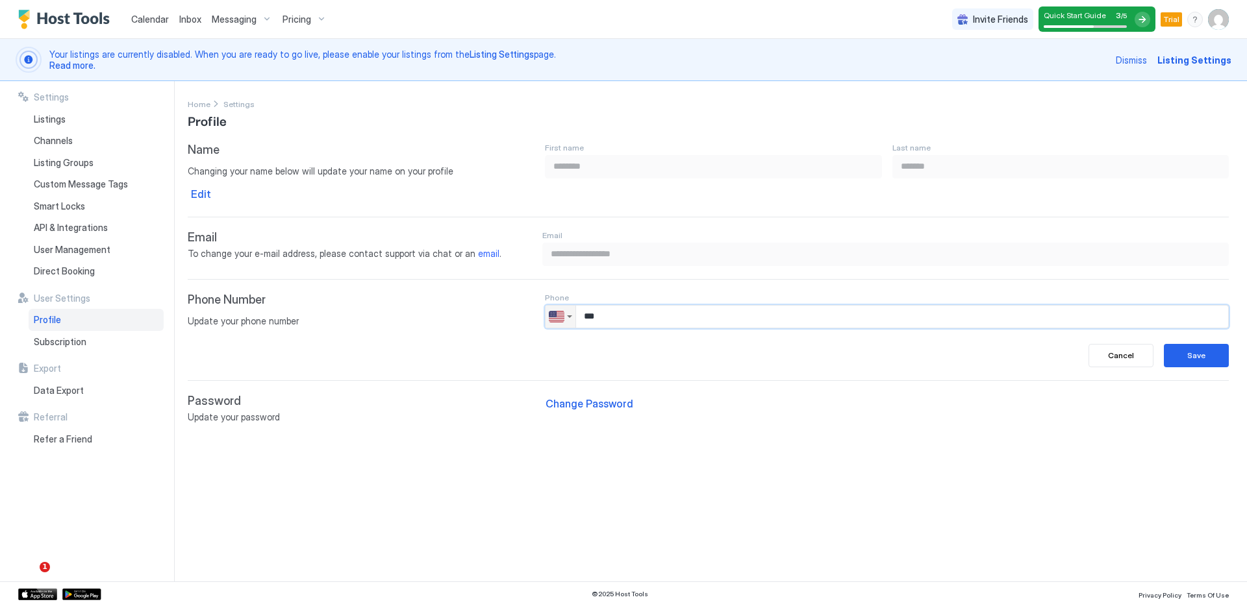
click at [561, 316] on img "Country selector" at bounding box center [557, 317] width 16 height 16
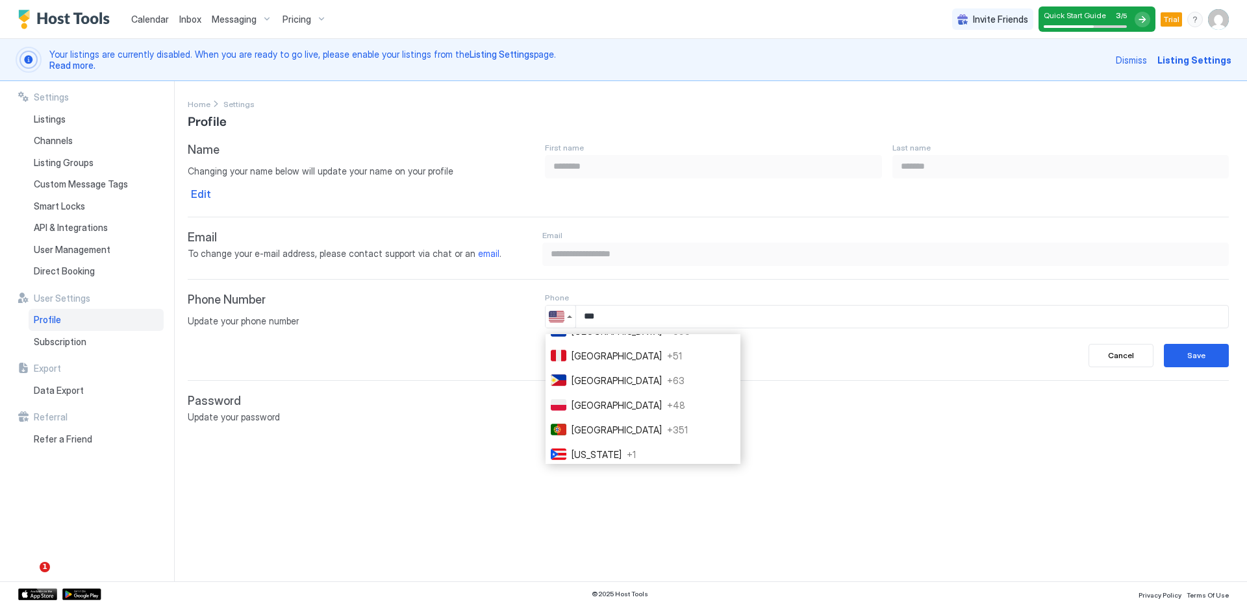
scroll to position [3720, 0]
click at [591, 434] on span "[GEOGRAPHIC_DATA]" at bounding box center [616, 430] width 90 height 14
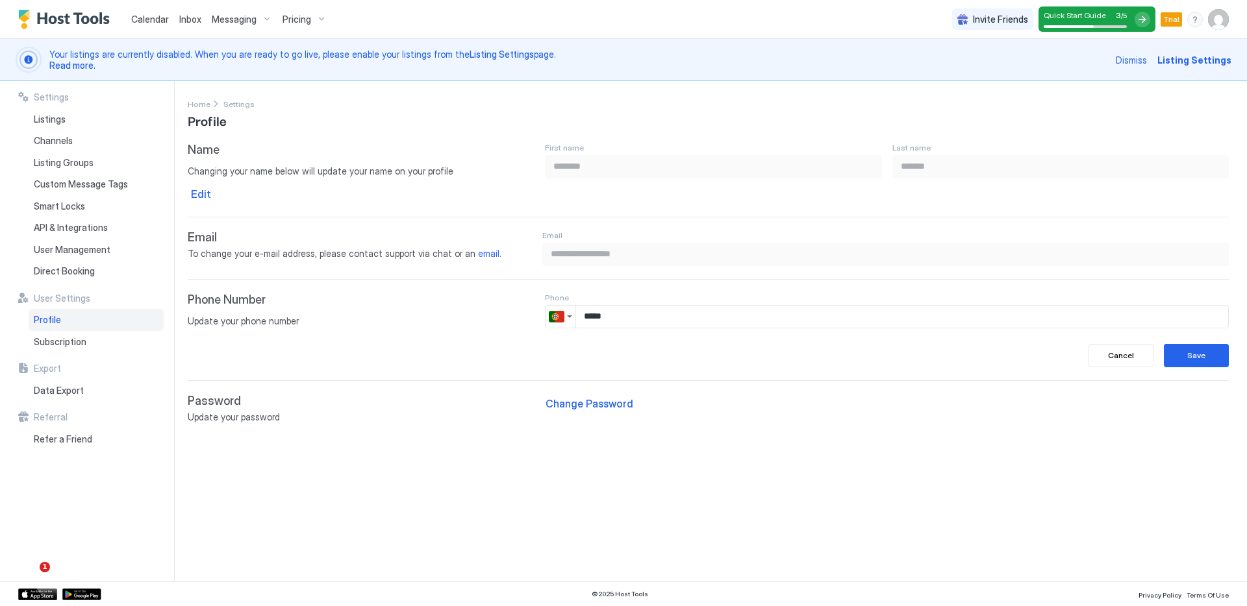
click at [753, 318] on input "****" at bounding box center [902, 317] width 652 height 22
type input "**********"
click at [1188, 360] on div "Save" at bounding box center [1196, 356] width 18 height 12
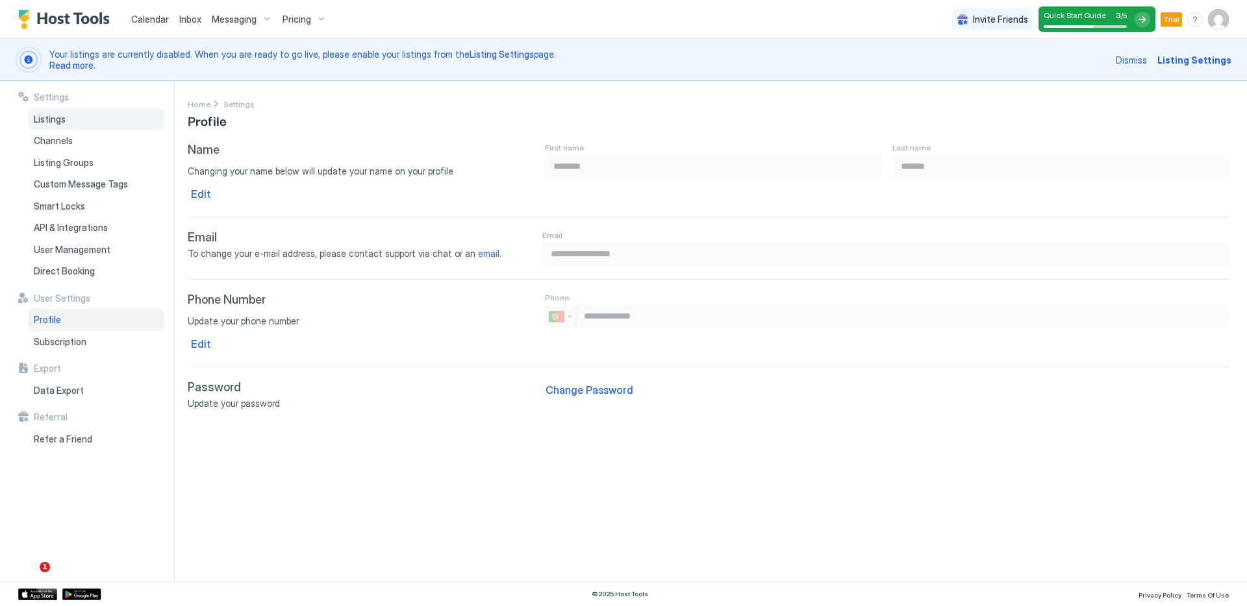
click at [51, 124] on span "Listings" at bounding box center [50, 120] width 32 height 12
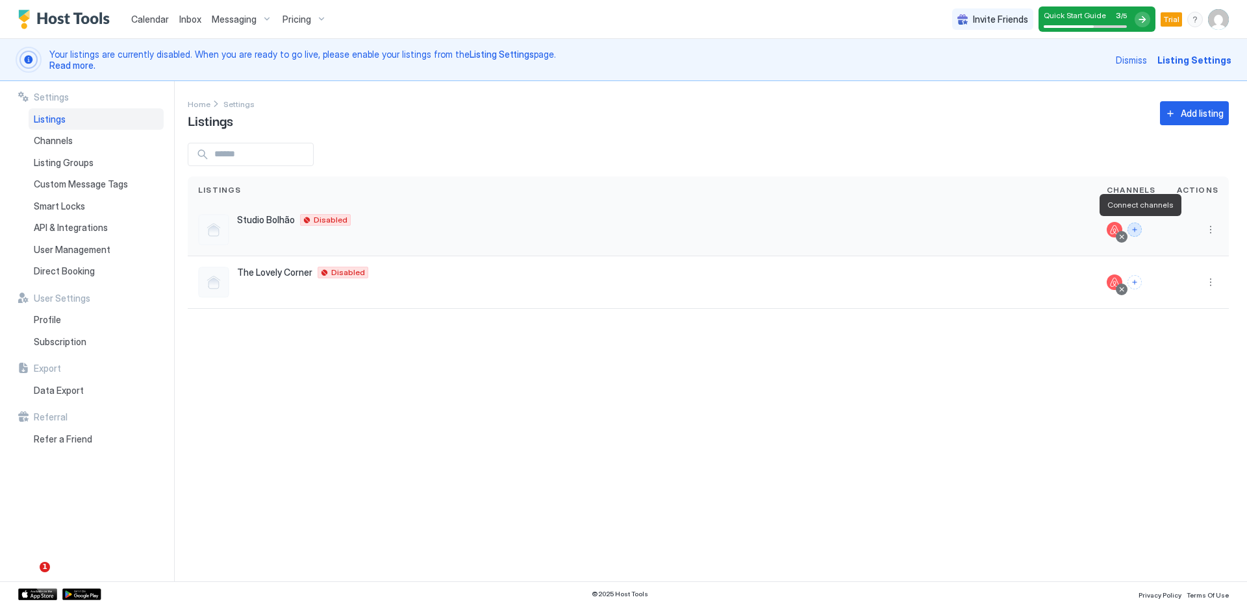
click at [1136, 234] on button "Connect channels" at bounding box center [1134, 230] width 14 height 14
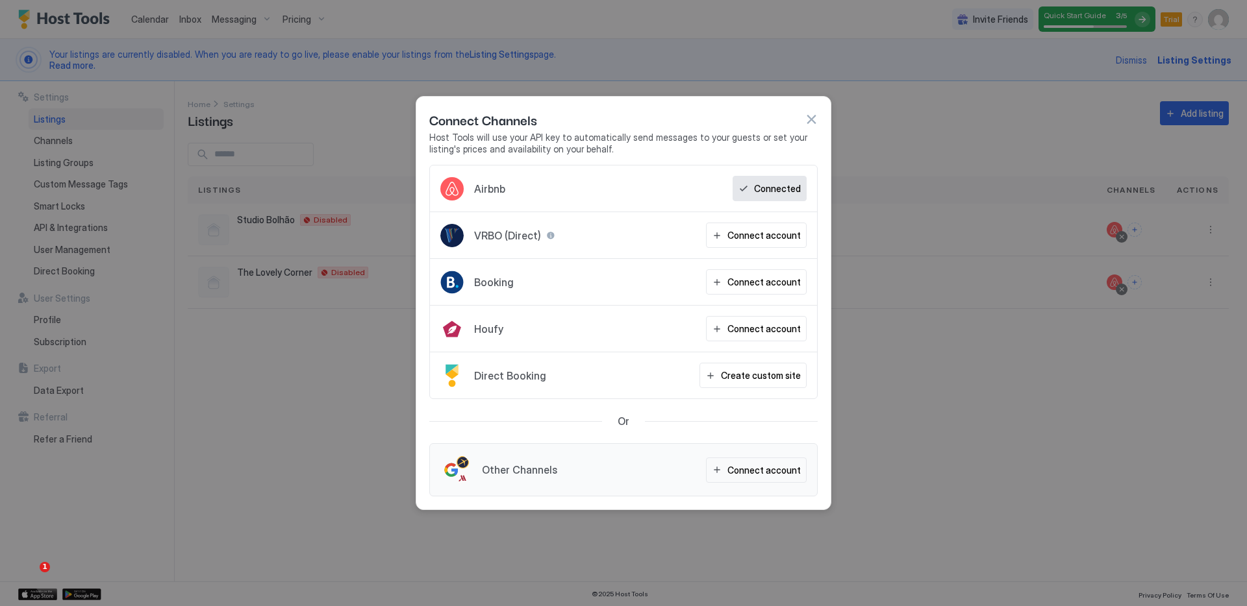
click at [814, 119] on button "button" at bounding box center [810, 119] width 13 height 13
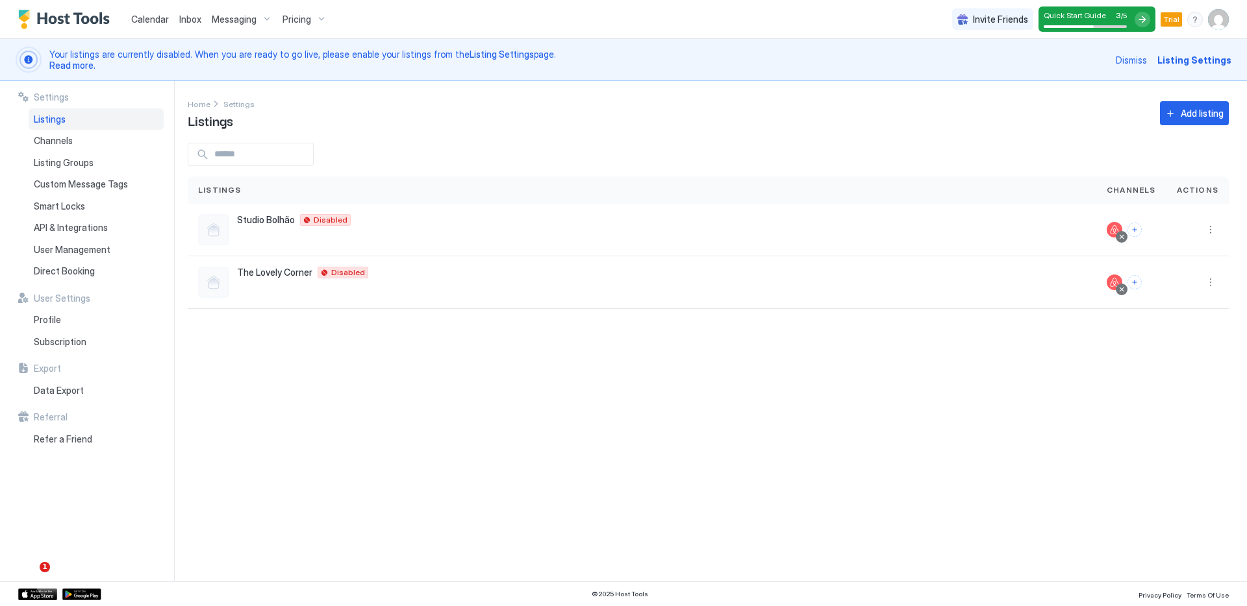
click at [1219, 23] on img "User profile" at bounding box center [1218, 19] width 21 height 21
click at [1106, 78] on div "Settings" at bounding box center [1145, 73] width 165 height 23
click at [1146, 63] on span "Dismiss" at bounding box center [1130, 60] width 31 height 14
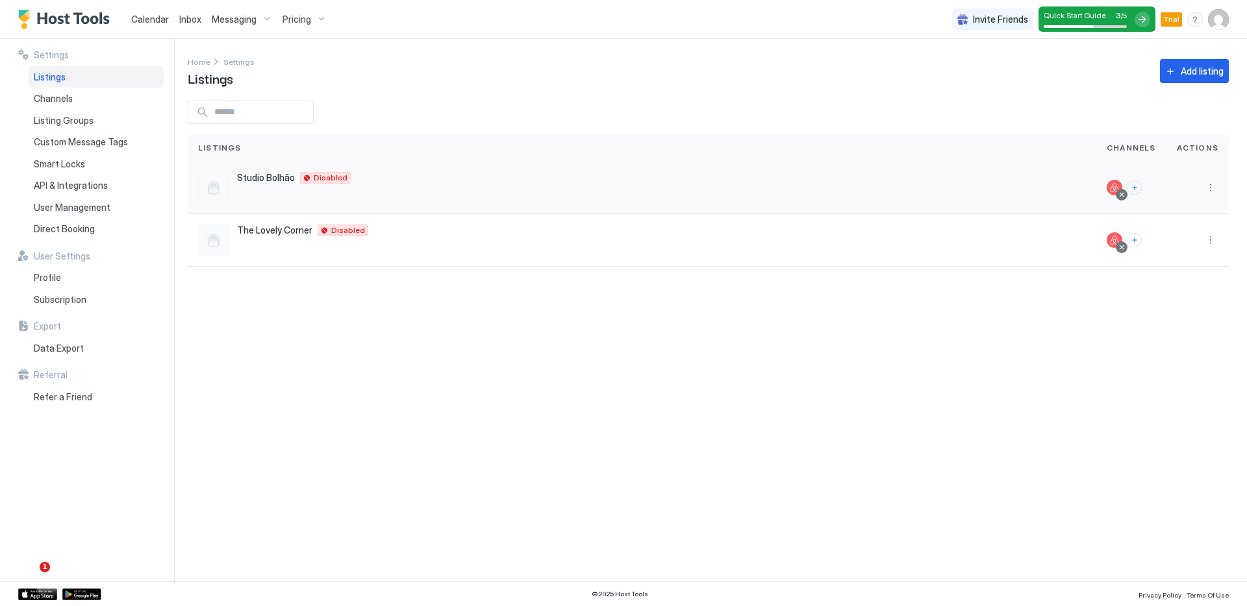
click at [1122, 197] on div at bounding box center [1121, 195] width 6 height 6
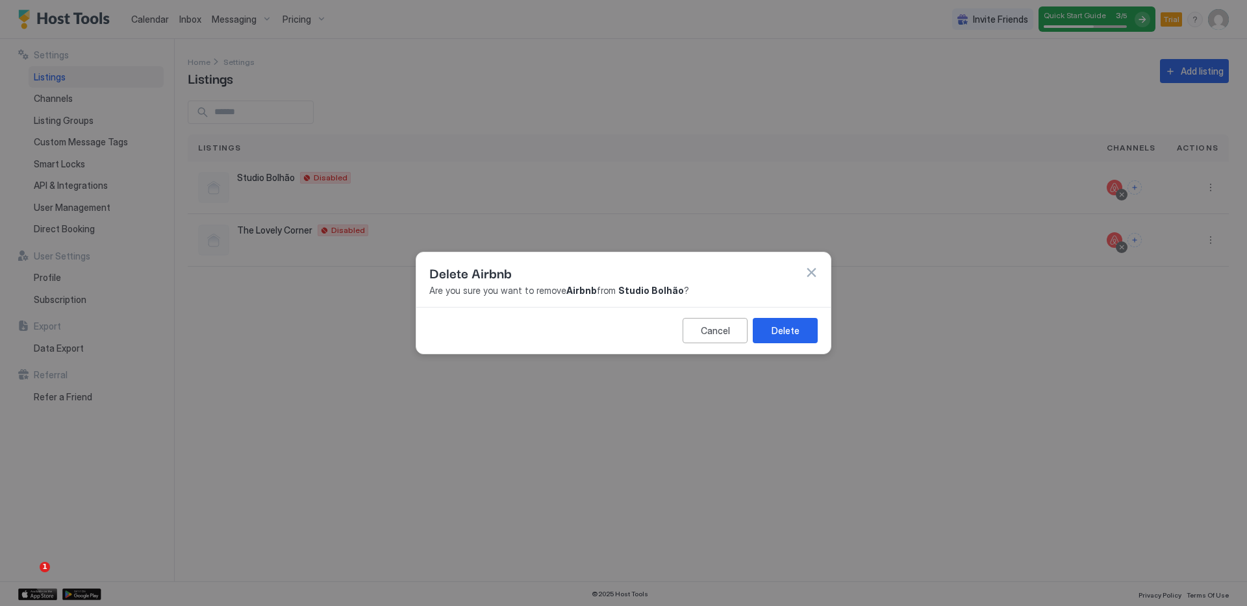
click at [801, 327] on button "Delete" at bounding box center [785, 330] width 65 height 25
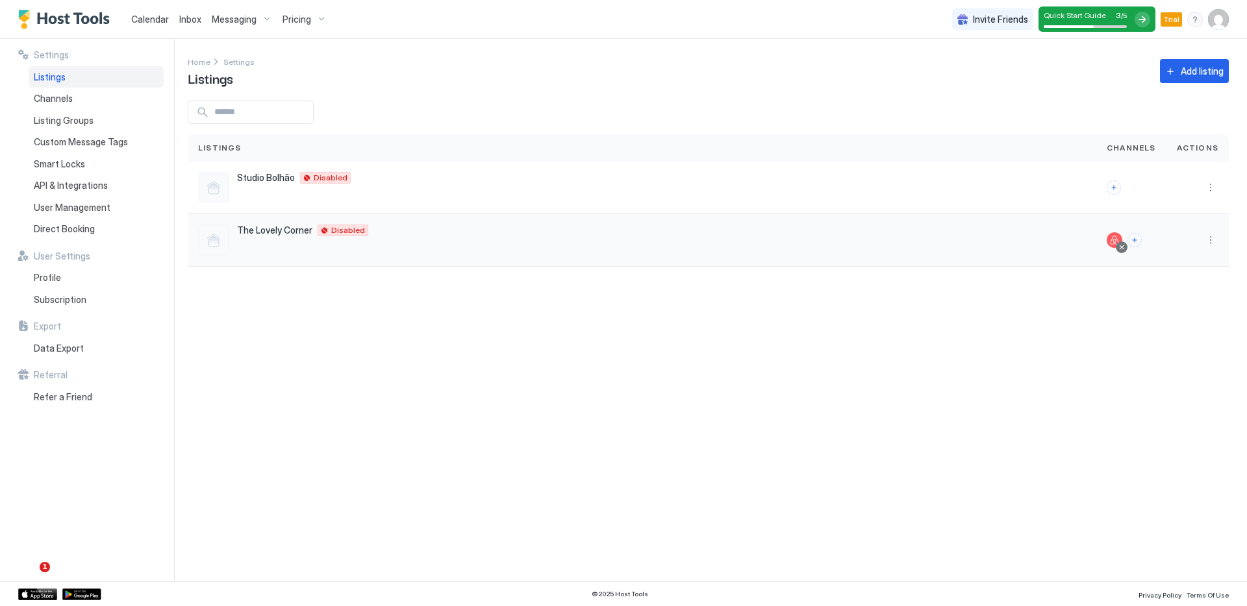
click at [1124, 249] on div at bounding box center [1121, 247] width 6 height 6
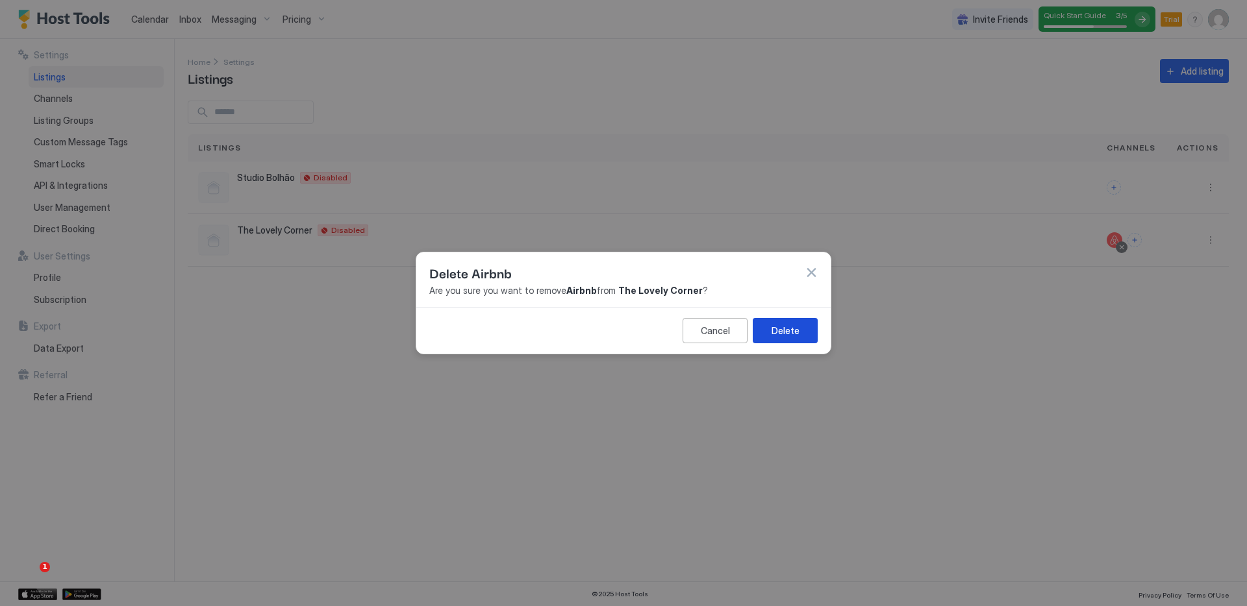
click at [795, 326] on div "Delete" at bounding box center [785, 331] width 28 height 14
